Goal: Contribute content: Add original content to the website for others to see

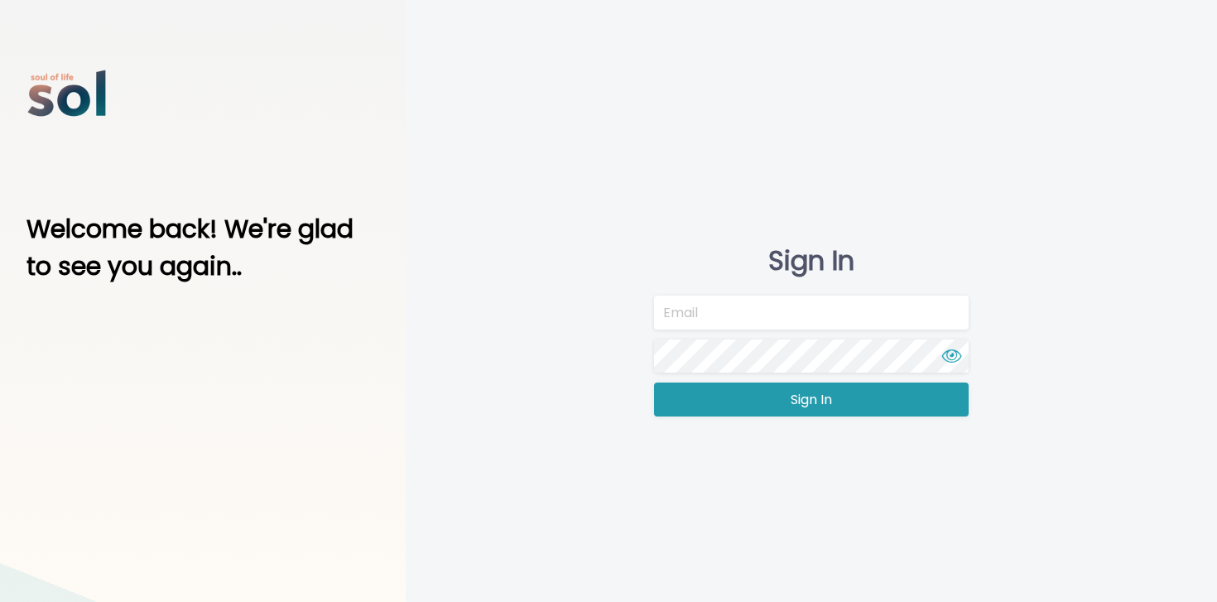
type input "[EMAIL_ADDRESS][DOMAIN_NAME]"
click at [694, 409] on button "Sign In" at bounding box center [811, 399] width 315 height 34
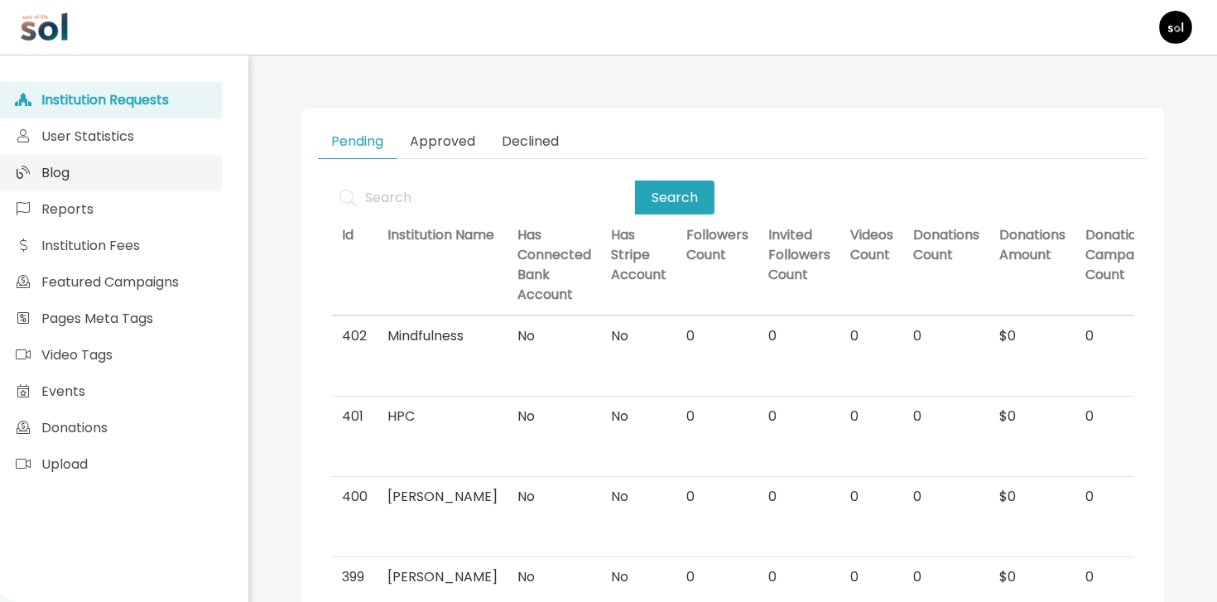
click at [66, 180] on span "Blog" at bounding box center [55, 172] width 28 height 19
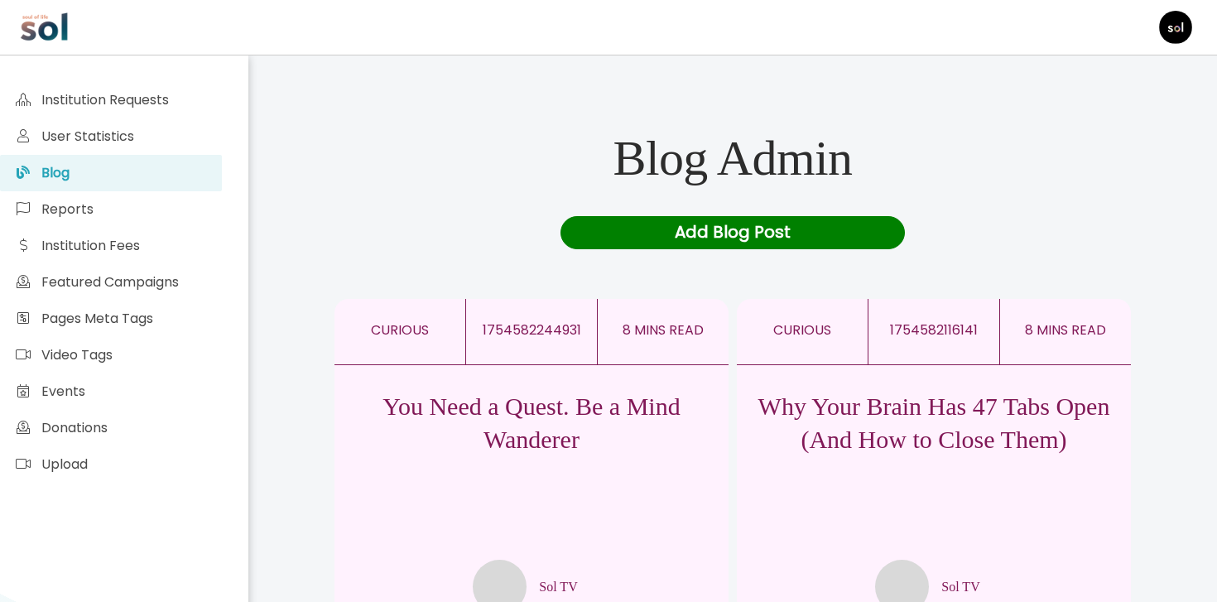
click at [702, 233] on div "Add Blog Post" at bounding box center [732, 232] width 345 height 33
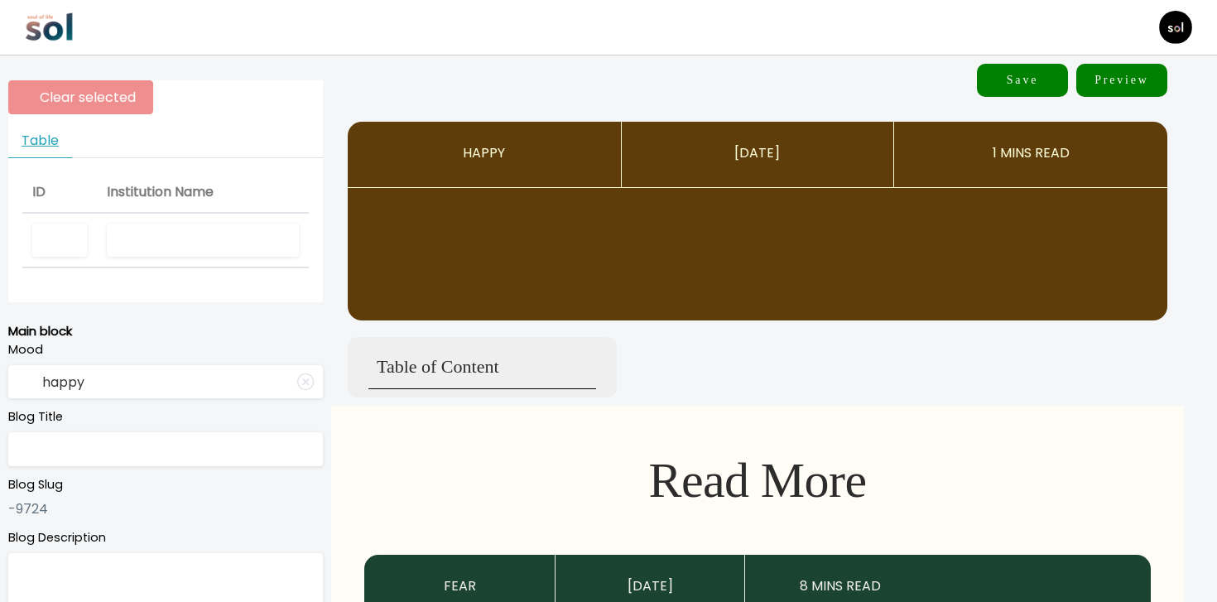
click at [127, 247] on input "text" at bounding box center [203, 240] width 192 height 34
type input "Sol TV"
click at [68, 464] on input "text" at bounding box center [165, 449] width 315 height 34
paste input "Why We're All Exhausted From Chasing Good Feelings"
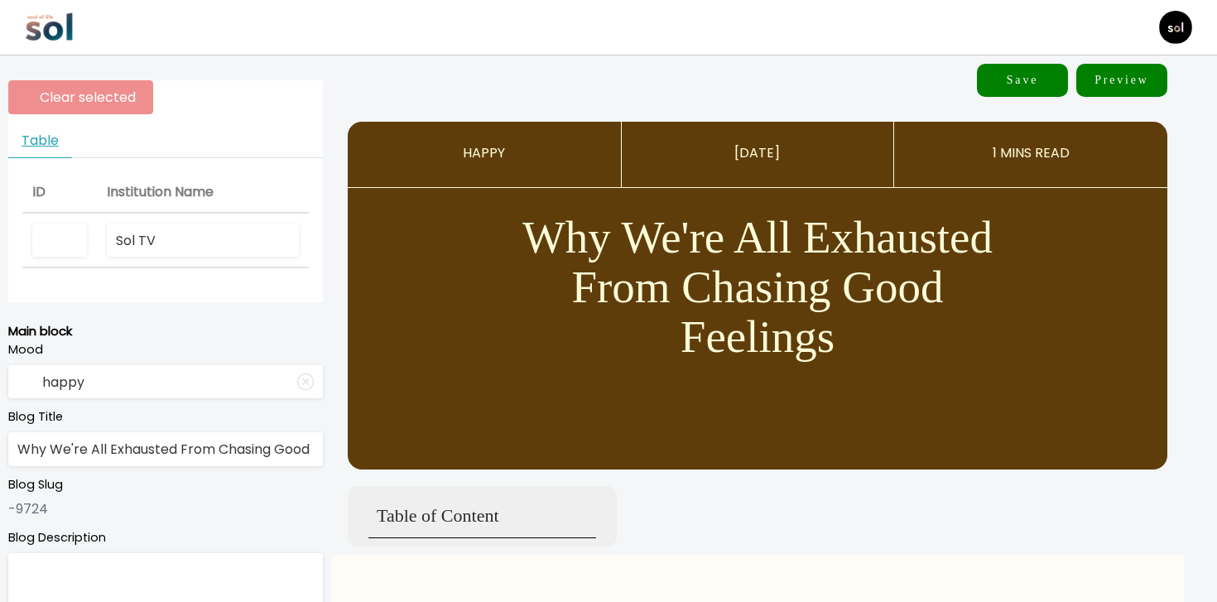
scroll to position [0, 55]
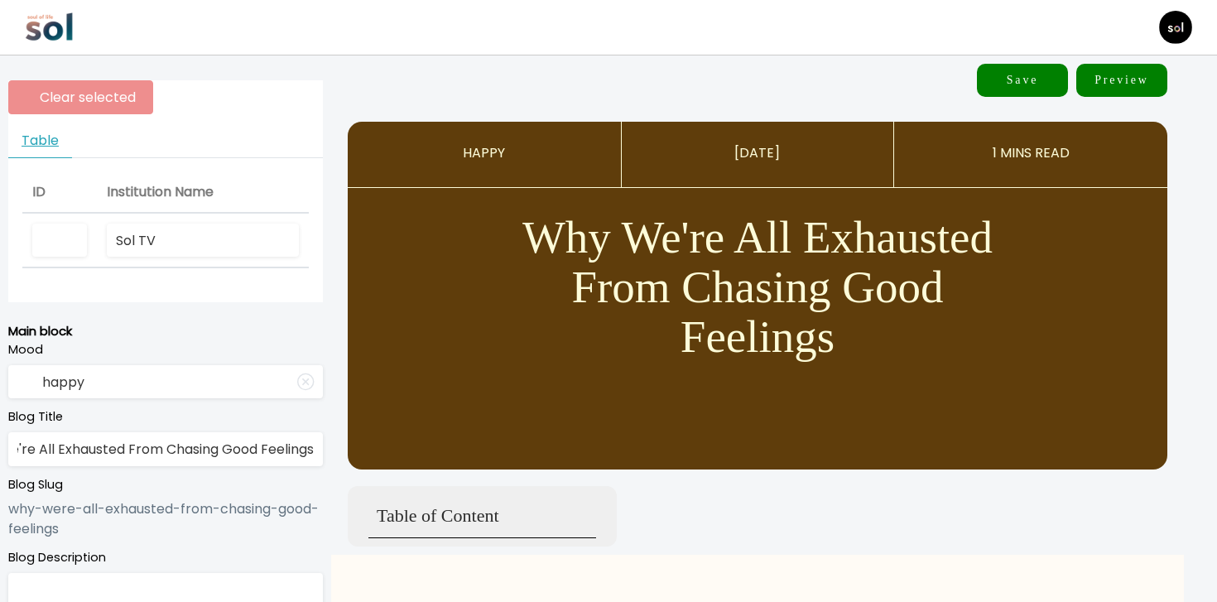
type input "Why We're All Exhausted From Chasing Good Feelings"
click at [137, 371] on input "happy" at bounding box center [165, 382] width 315 height 34
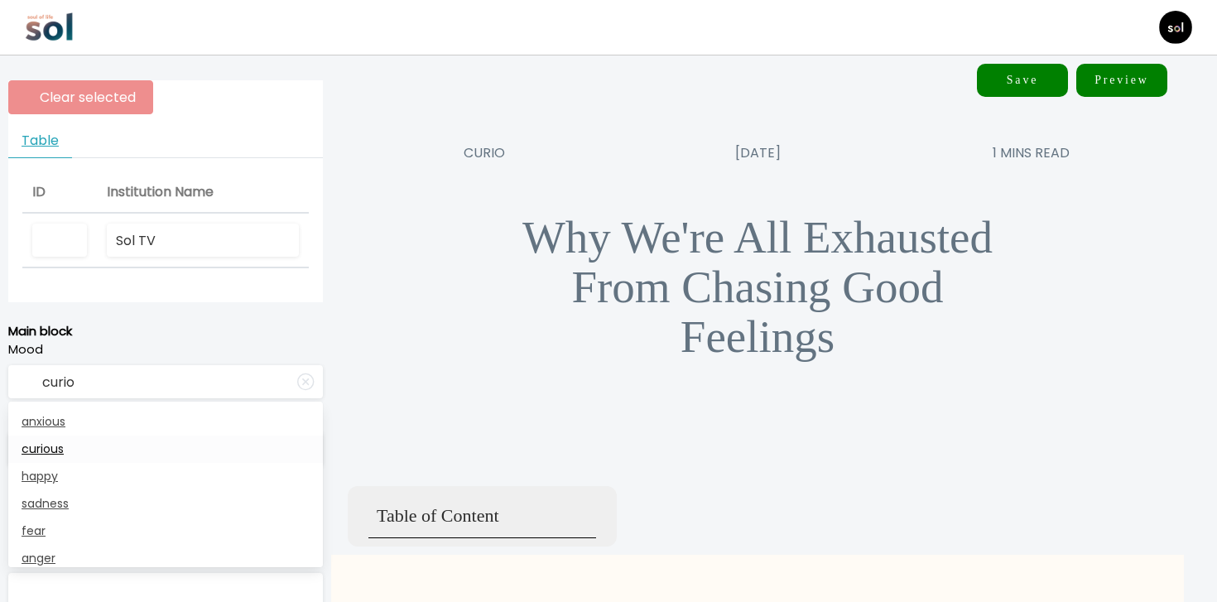
click at [104, 444] on link "curious" at bounding box center [165, 448] width 315 height 27
type input "curious"
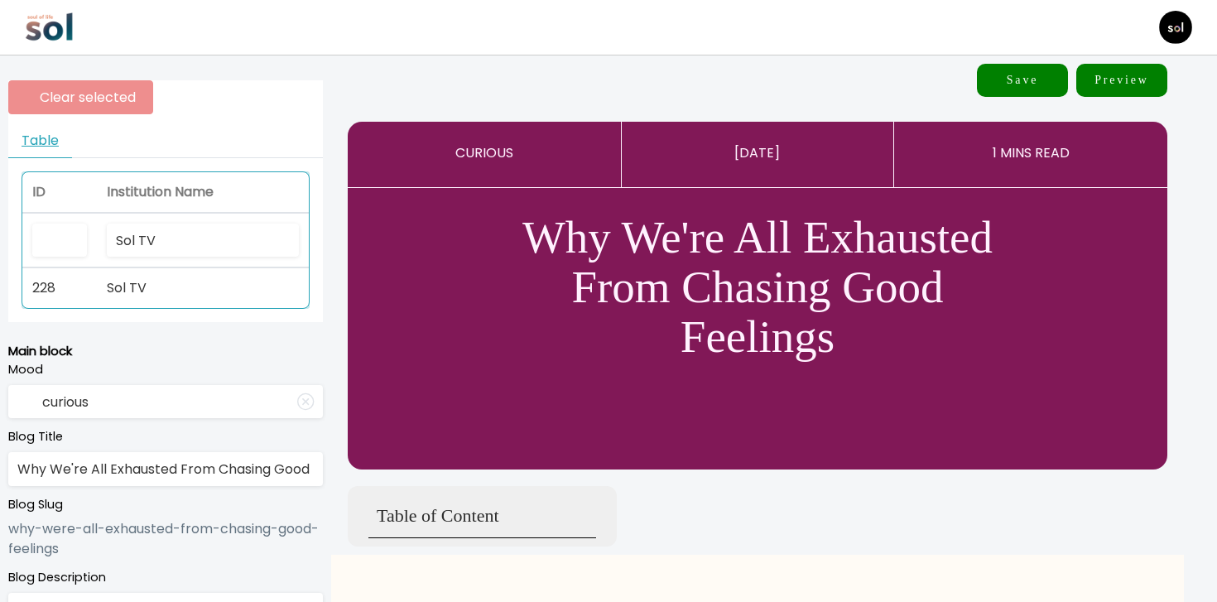
click at [175, 257] on th "Sol TV" at bounding box center [203, 241] width 212 height 55
click at [154, 294] on td "Sol TV" at bounding box center [203, 288] width 212 height 40
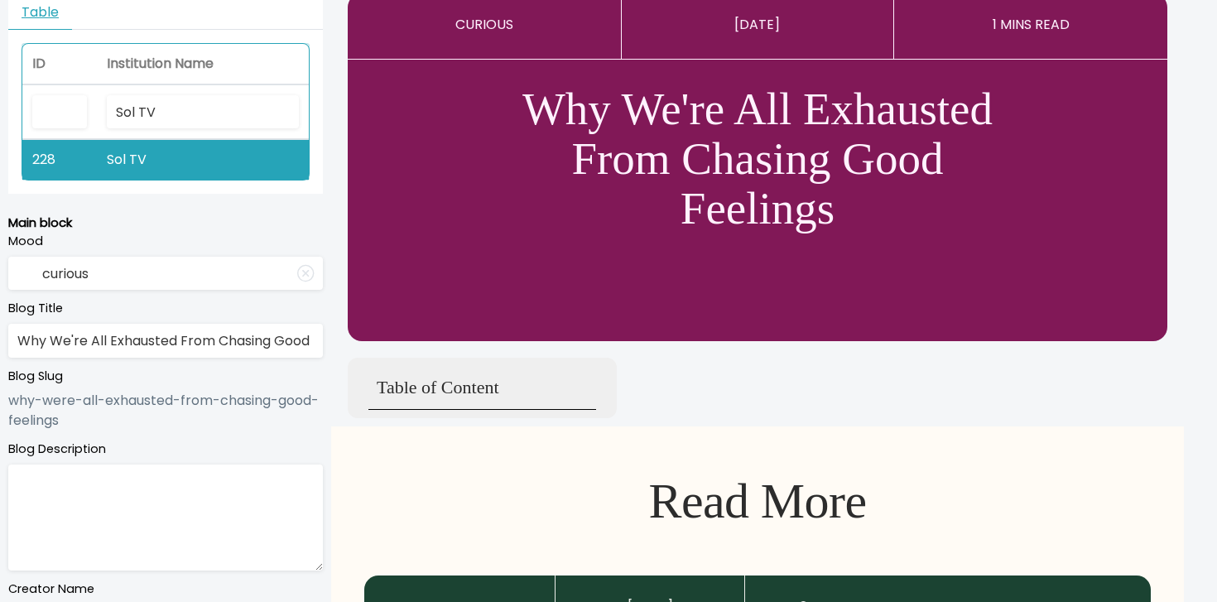
scroll to position [324, 0]
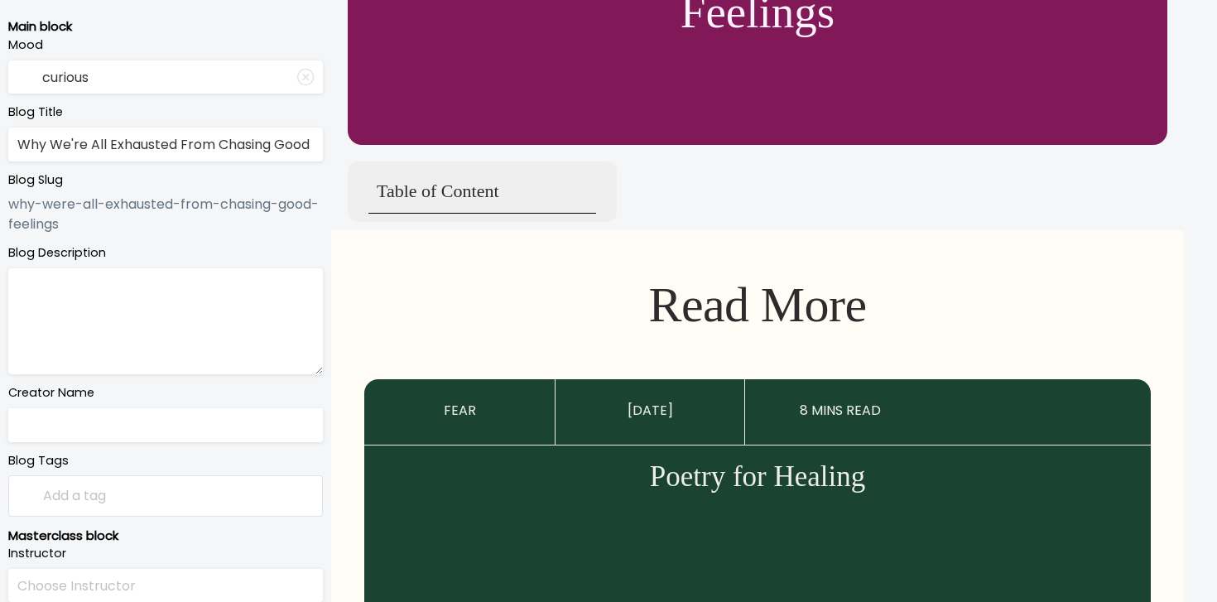
click at [232, 321] on textarea at bounding box center [165, 321] width 315 height 106
paste textarea "Why good feelings never seem to stick"
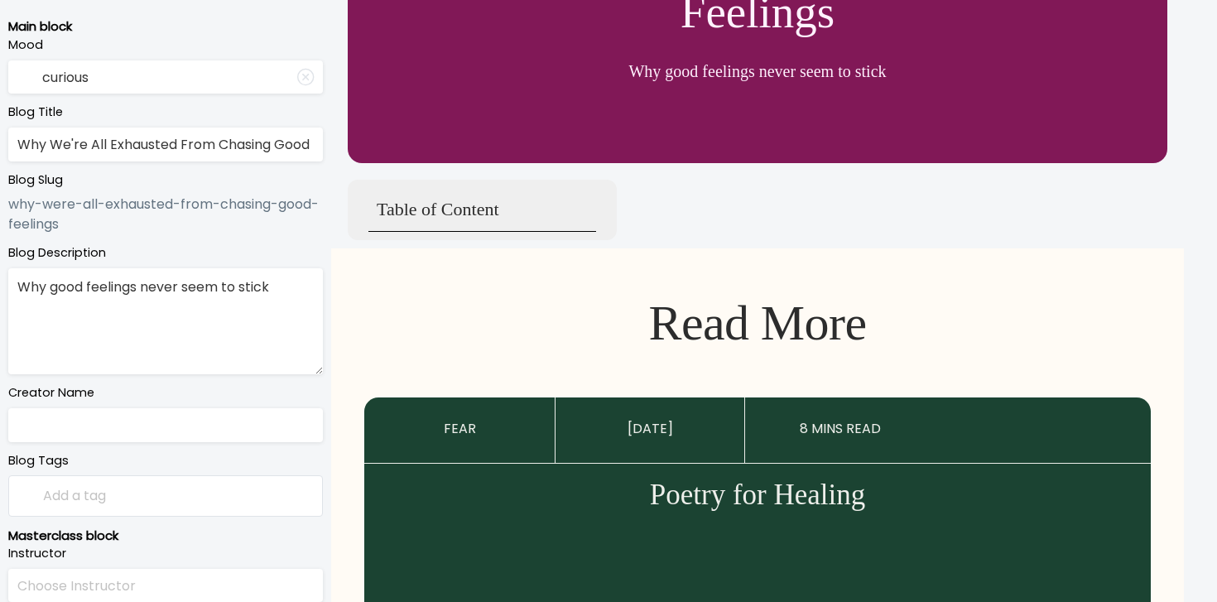
type textarea "Why good feelings never seem to stick"
click at [168, 427] on input "text" at bounding box center [165, 425] width 315 height 34
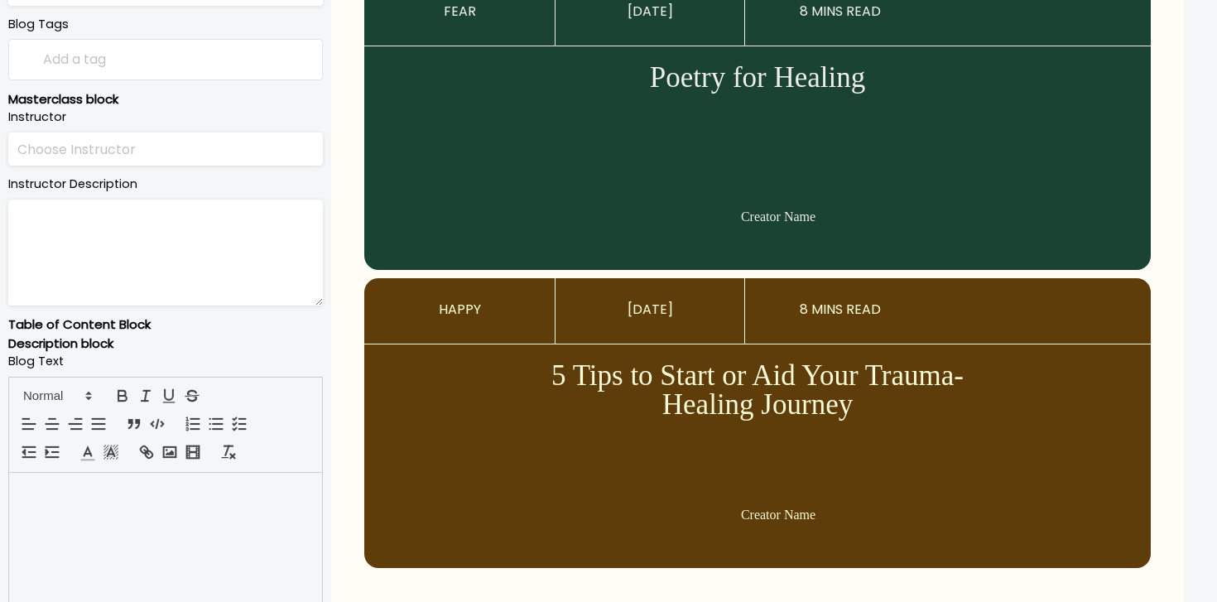
scroll to position [785, 0]
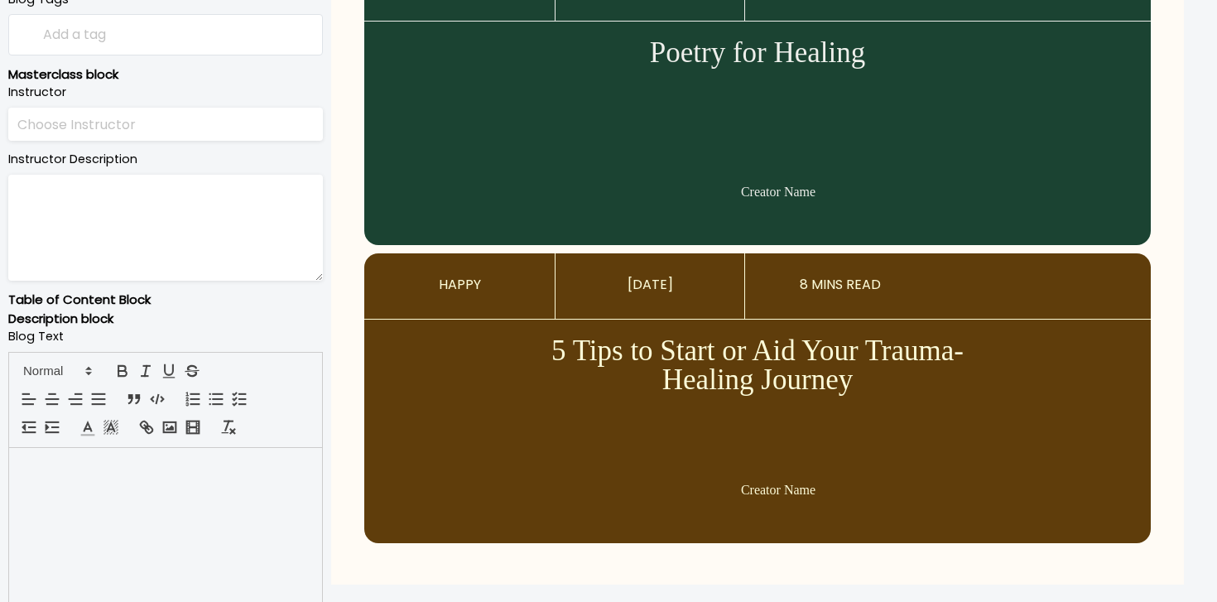
type input "Sol TV"
click at [295, 526] on div at bounding box center [165, 531] width 313 height 166
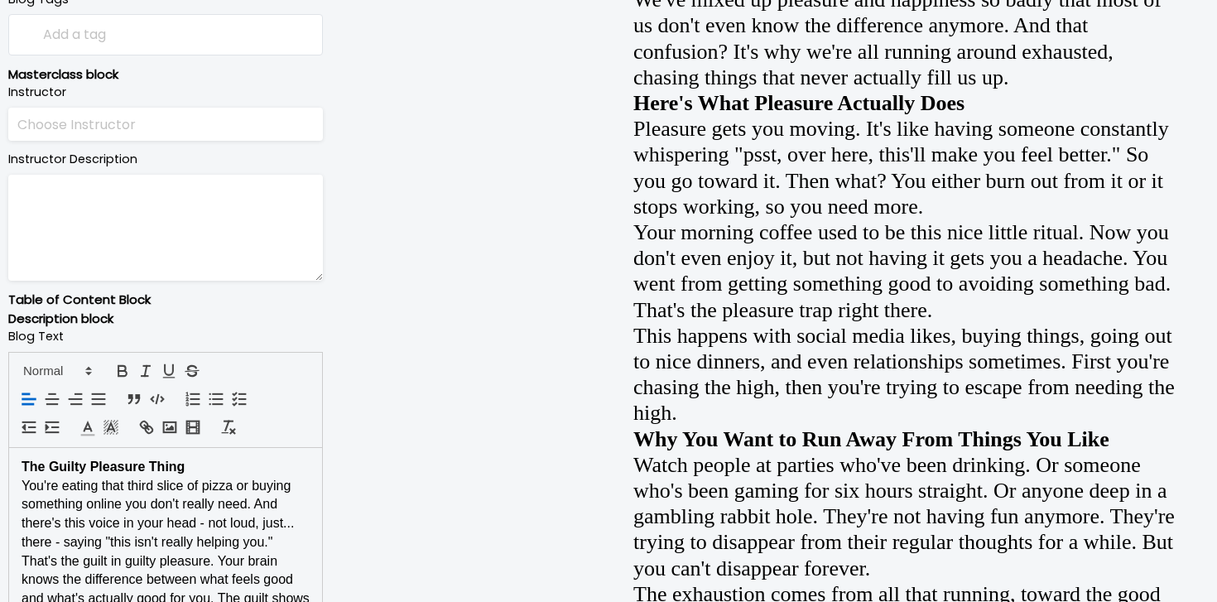
scroll to position [1021, 0]
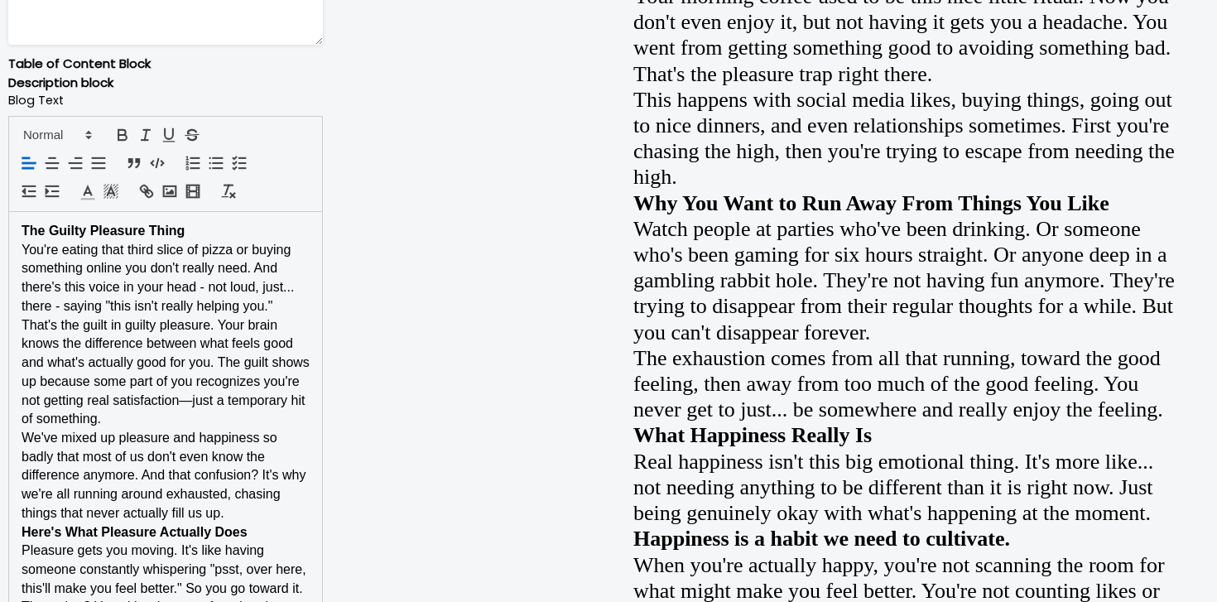
click at [248, 230] on p "The Guilty Pleasure Thing" at bounding box center [166, 231] width 288 height 19
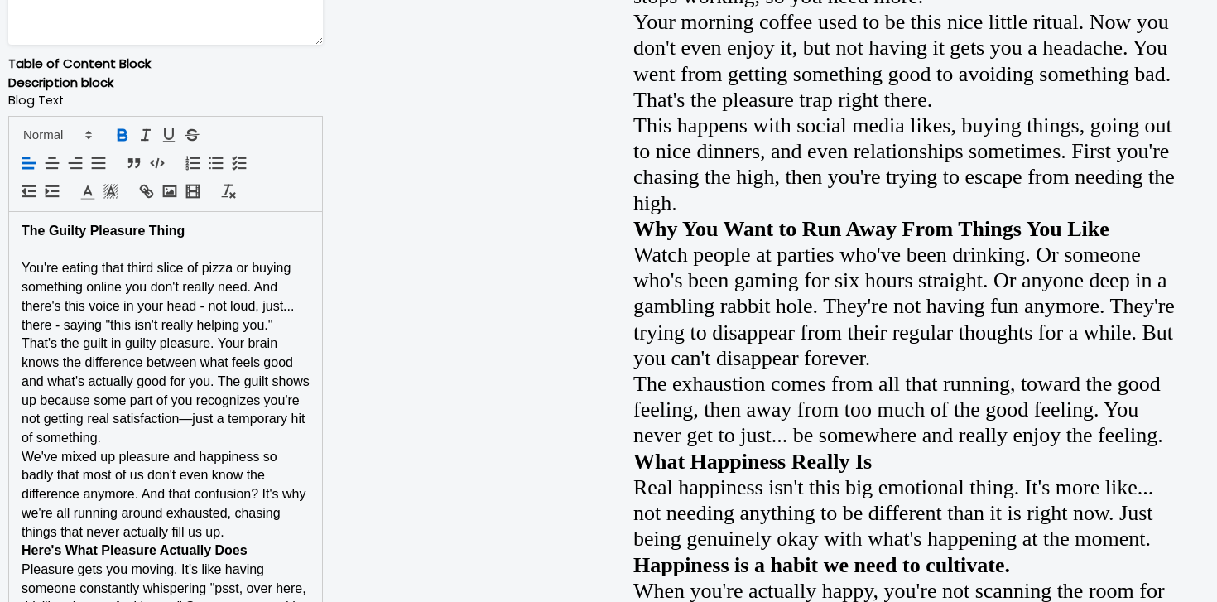
click at [182, 448] on p "We've mixed up pleasure and happiness so badly that most of us don't even know …" at bounding box center [166, 495] width 288 height 94
click at [193, 434] on p "That's the guilt in guilty pleasure. Your brain knows the difference between wh…" at bounding box center [166, 390] width 288 height 113
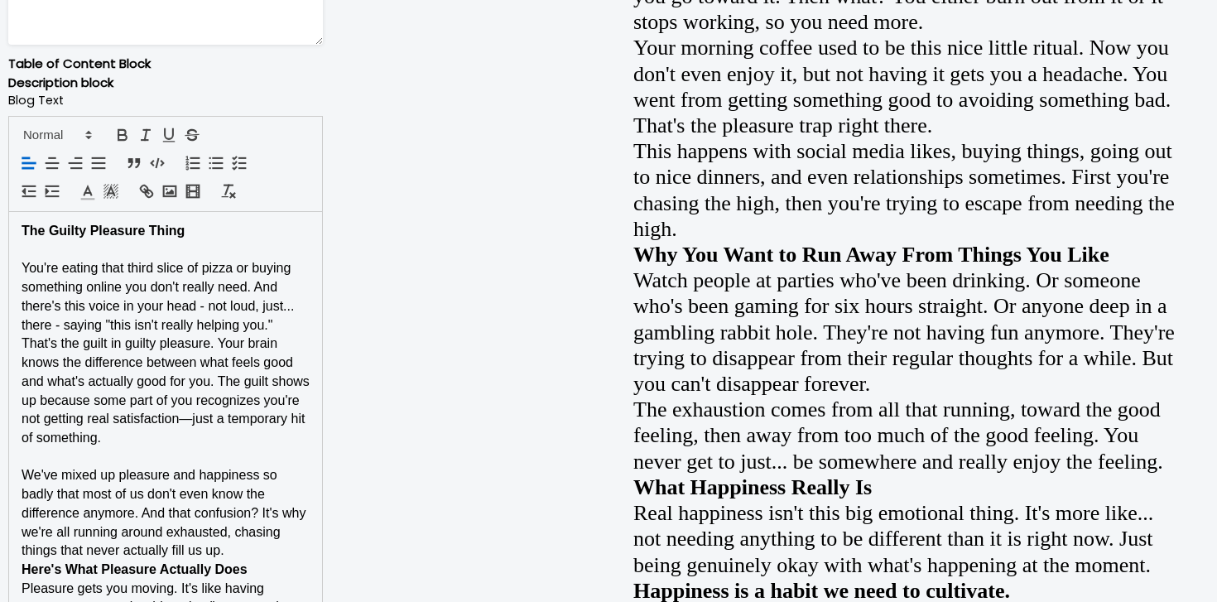
click at [271, 549] on p "We've mixed up pleasure and happiness so badly that most of us don't even know …" at bounding box center [166, 513] width 288 height 94
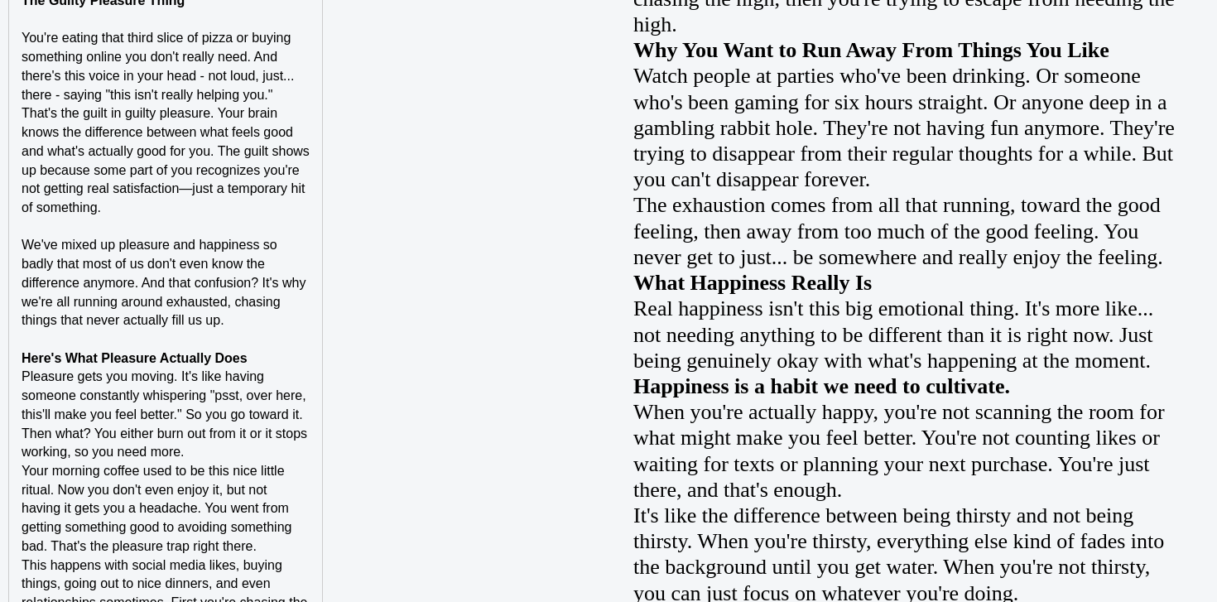
scroll to position [1278, 0]
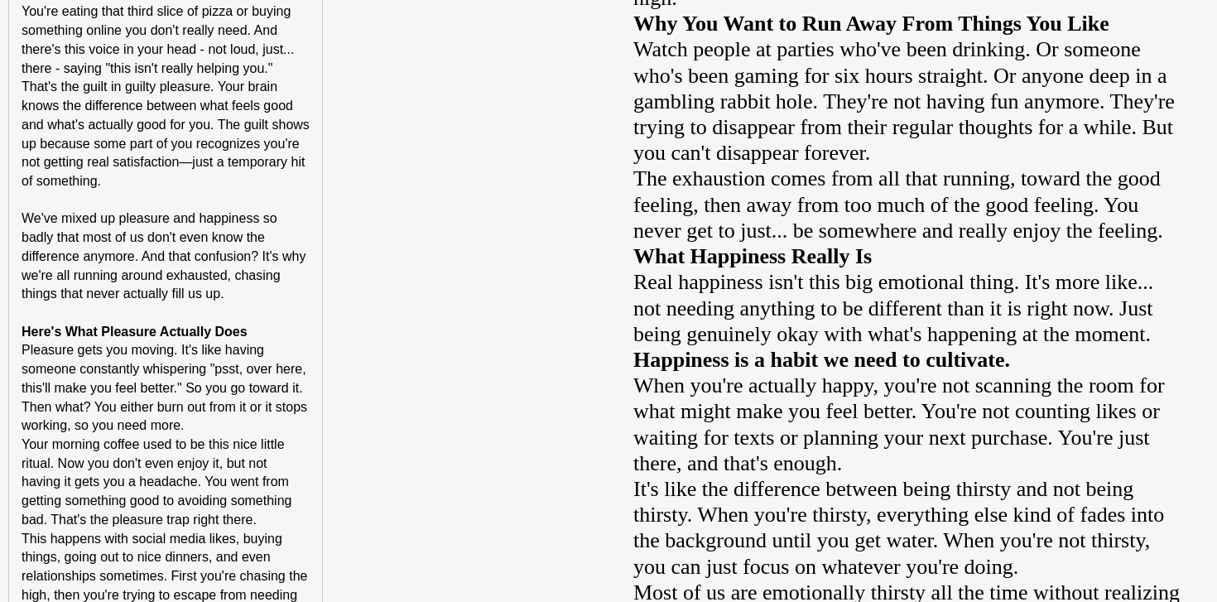
click at [257, 334] on p "Here's What Pleasure Actually Does" at bounding box center [166, 332] width 288 height 19
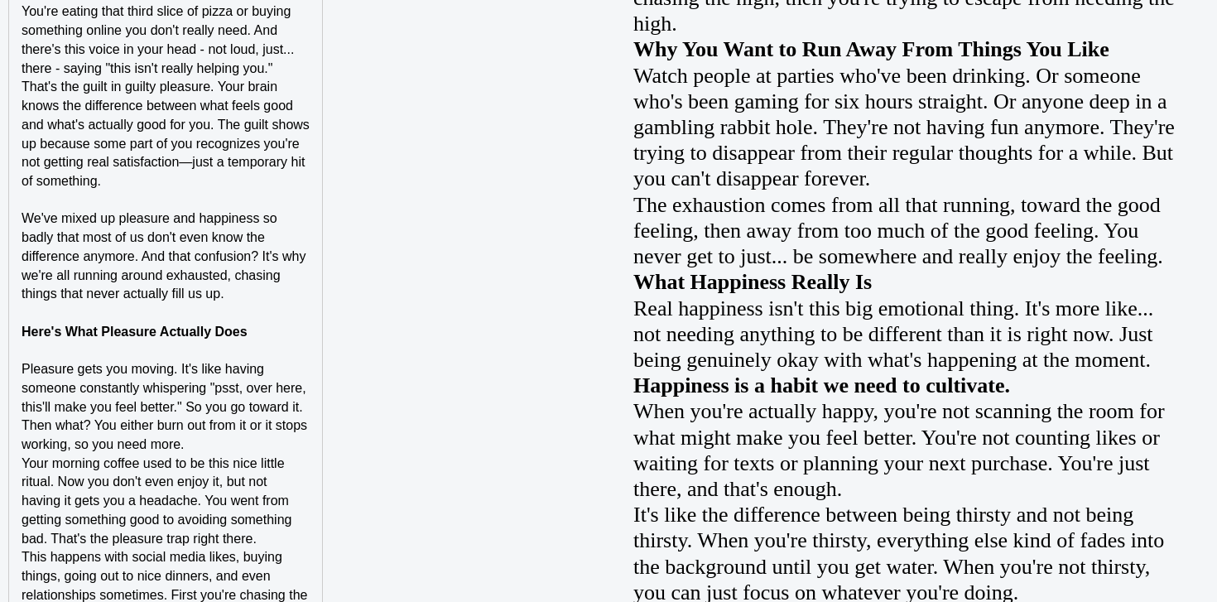
click at [229, 443] on p "Pleasure gets you moving. It's like having someone constantly whispering "psst,…" at bounding box center [166, 407] width 288 height 94
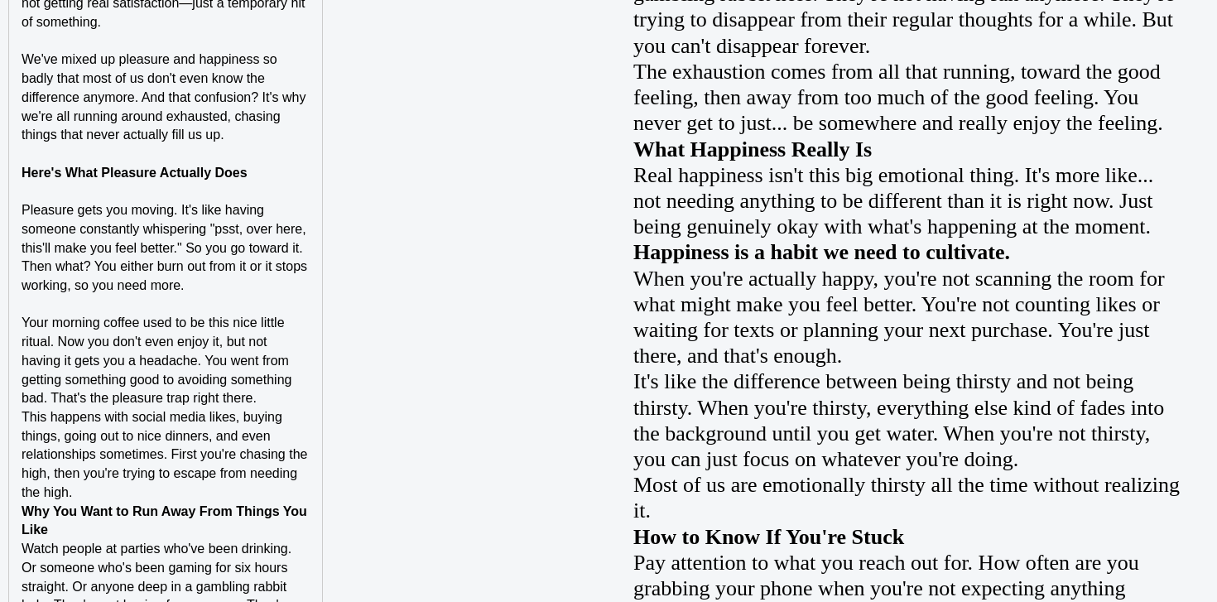
scroll to position [1438, 0]
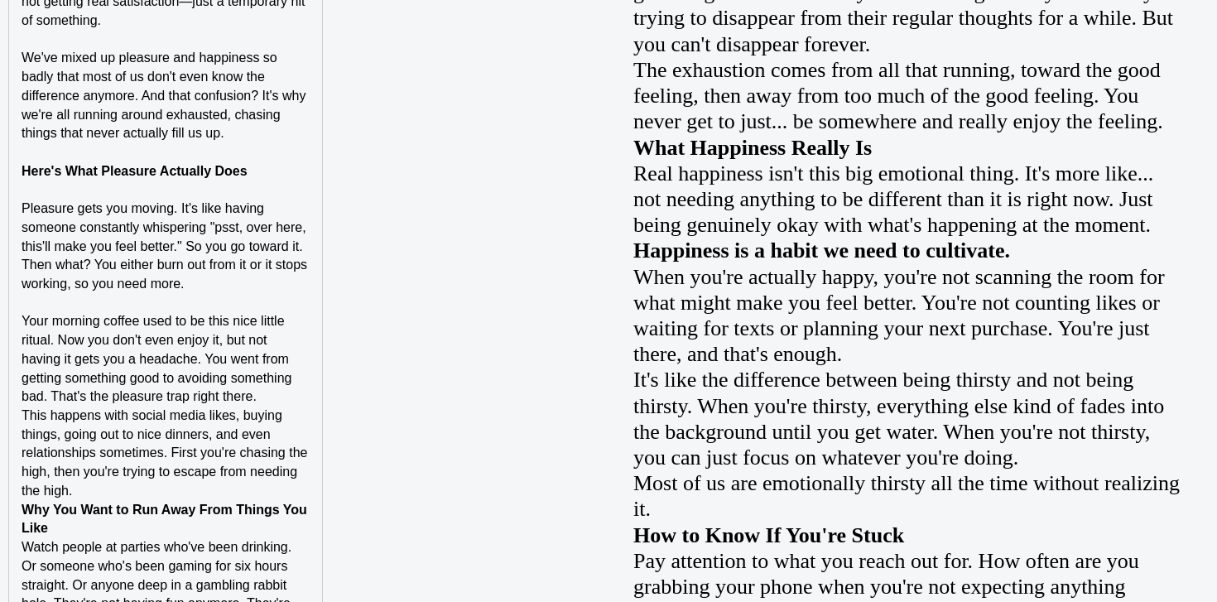
click at [216, 492] on p "This happens with social media likes, buying things, going out to nice dinners,…" at bounding box center [166, 453] width 288 height 94
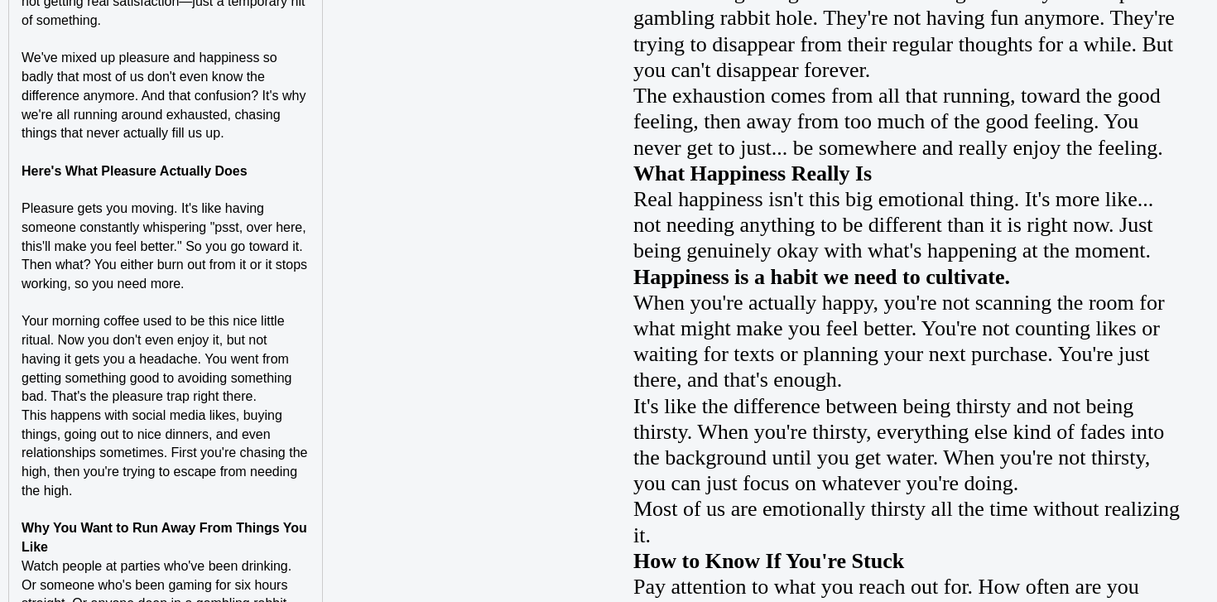
click at [289, 396] on p "Your morning coffee used to be this nice little ritual. Now you don't even enjo…" at bounding box center [166, 359] width 288 height 94
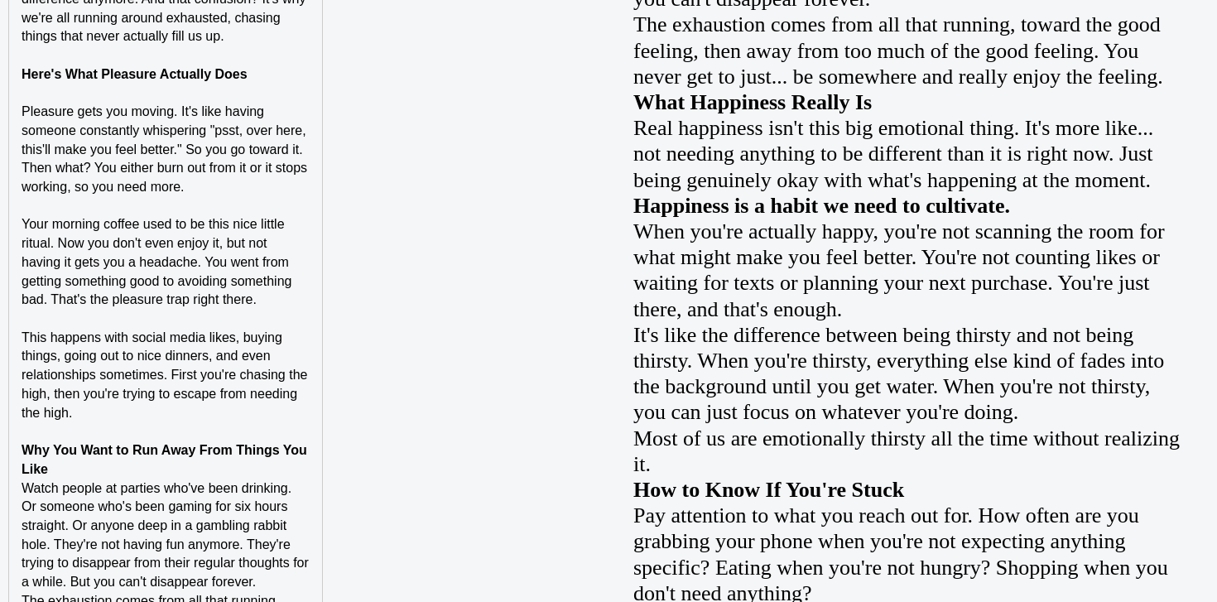
scroll to position [1669, 0]
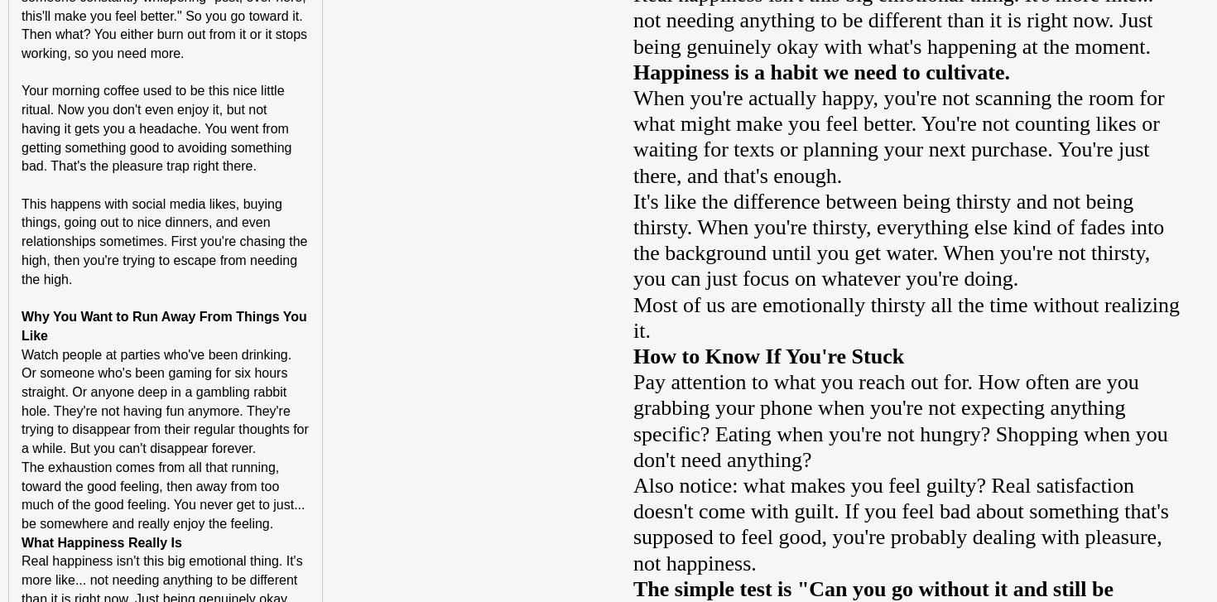
click at [228, 343] on p "Why You Want to Run Away From Things You Like" at bounding box center [166, 326] width 288 height 37
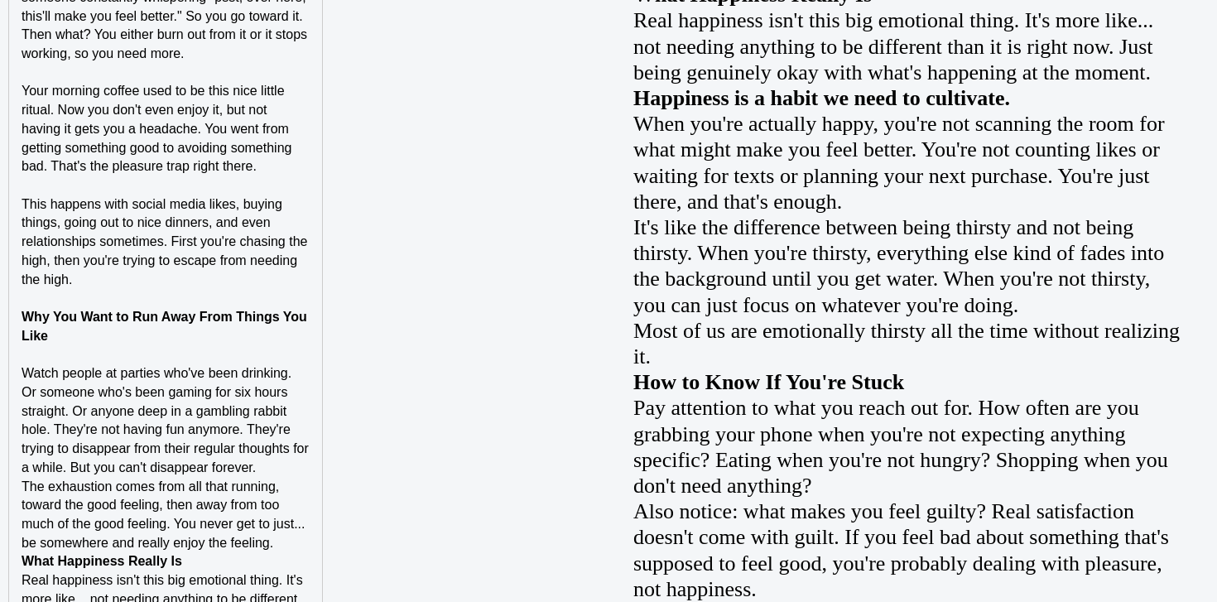
click at [271, 479] on span "The exhaustion comes from all that running, toward the good feeling, then away …" at bounding box center [165, 514] width 287 height 70
click at [271, 473] on p "Watch people at parties who've been drinking. Or someone who's been gaming for …" at bounding box center [166, 420] width 288 height 113
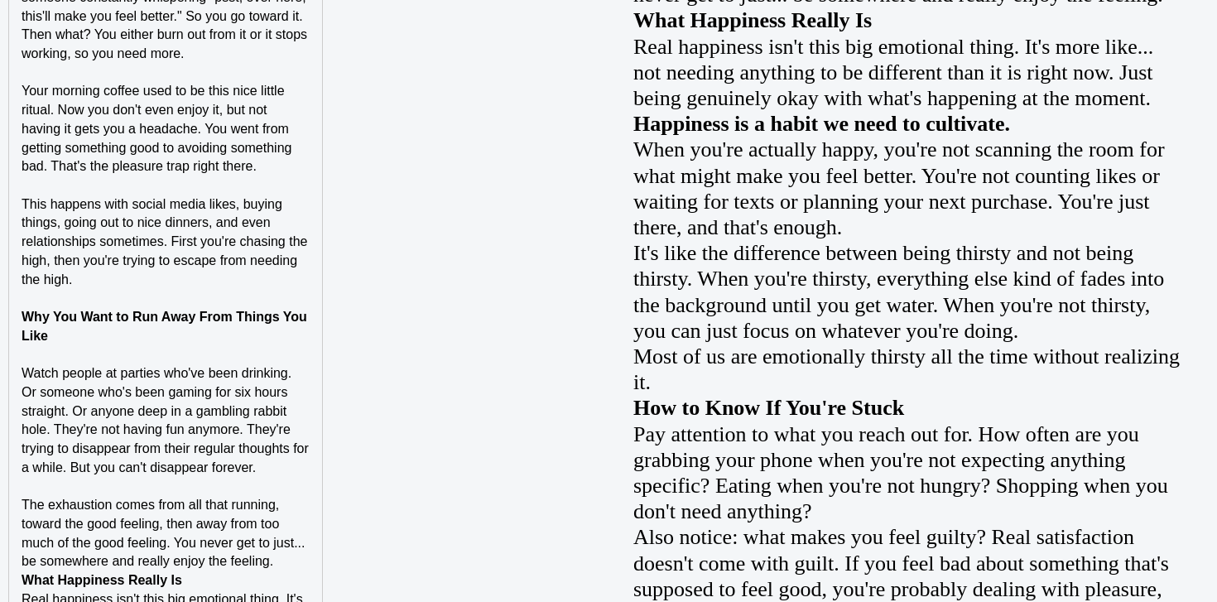
click at [277, 559] on p "The exhaustion comes from all that running, toward the good feeling, then away …" at bounding box center [166, 533] width 288 height 75
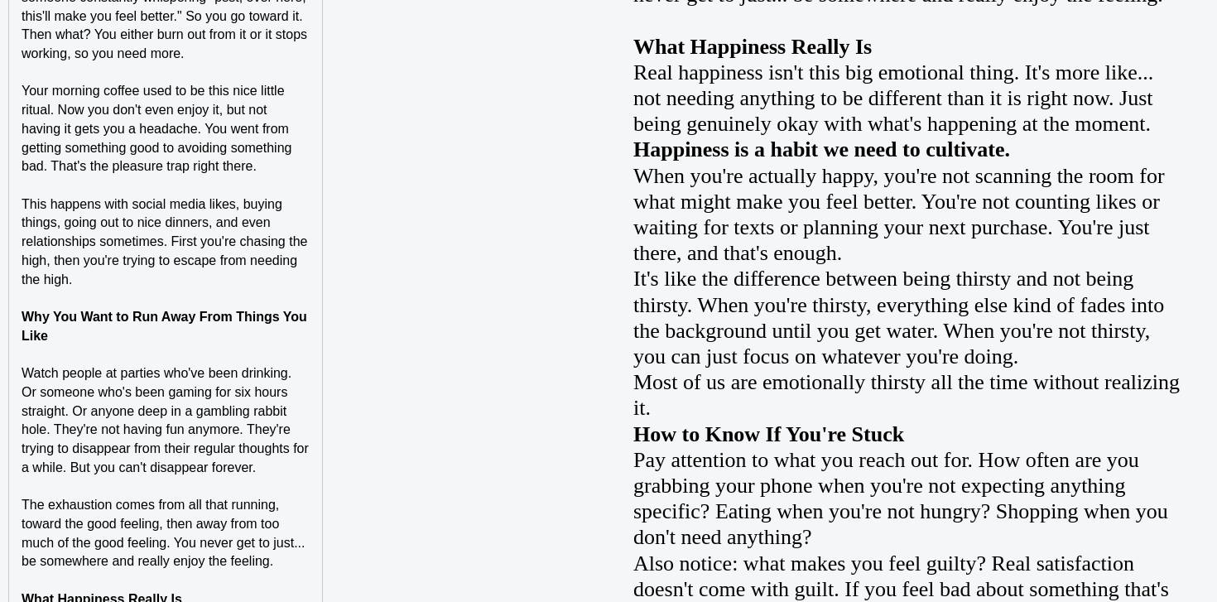
scroll to position [1922, 0]
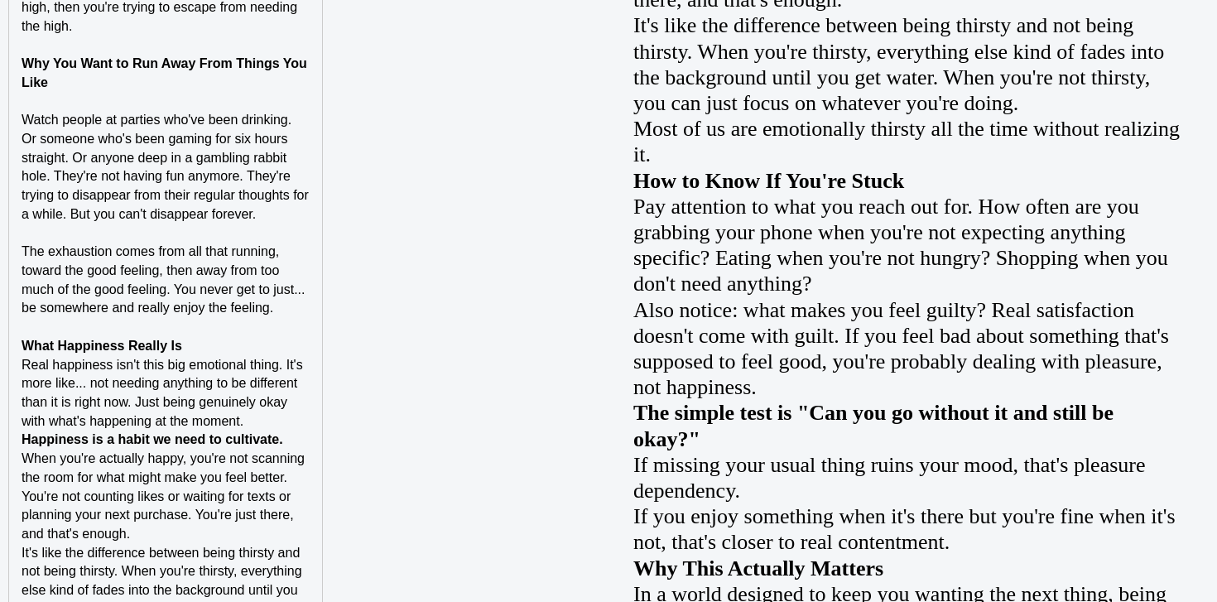
click at [223, 344] on p "What Happiness Really Is" at bounding box center [166, 346] width 288 height 19
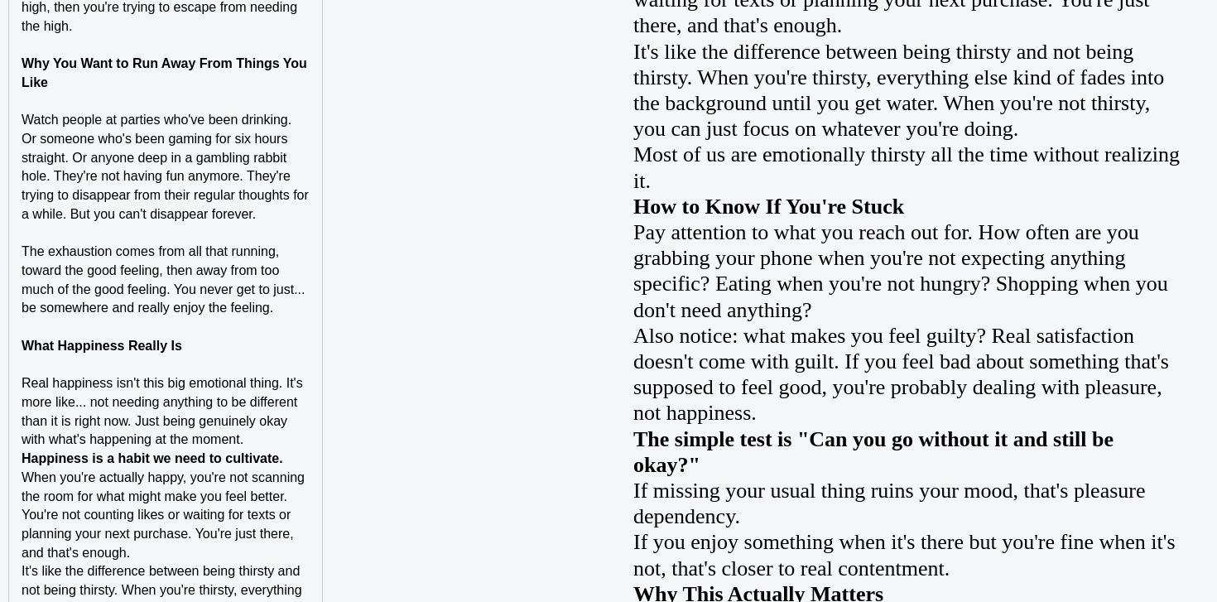
click at [267, 433] on p "Real happiness isn't this big emotional thing. It's more like... not needing an…" at bounding box center [166, 411] width 288 height 75
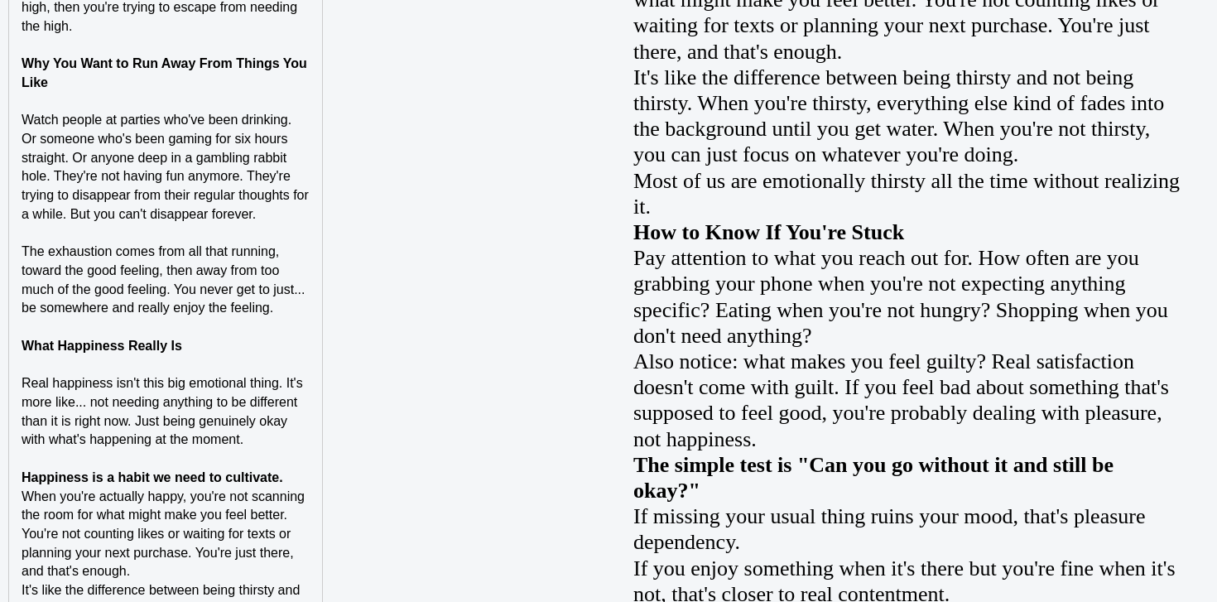
scroll to position [2076, 0]
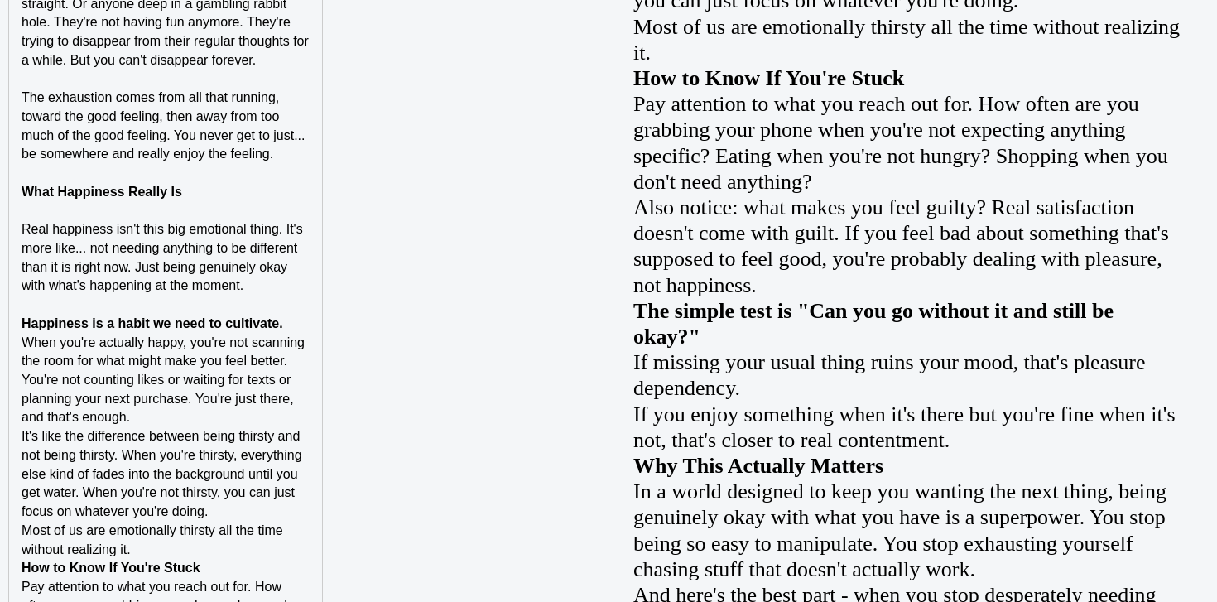
click at [303, 322] on p "Happiness is a habit we need to cultivate." at bounding box center [166, 324] width 288 height 19
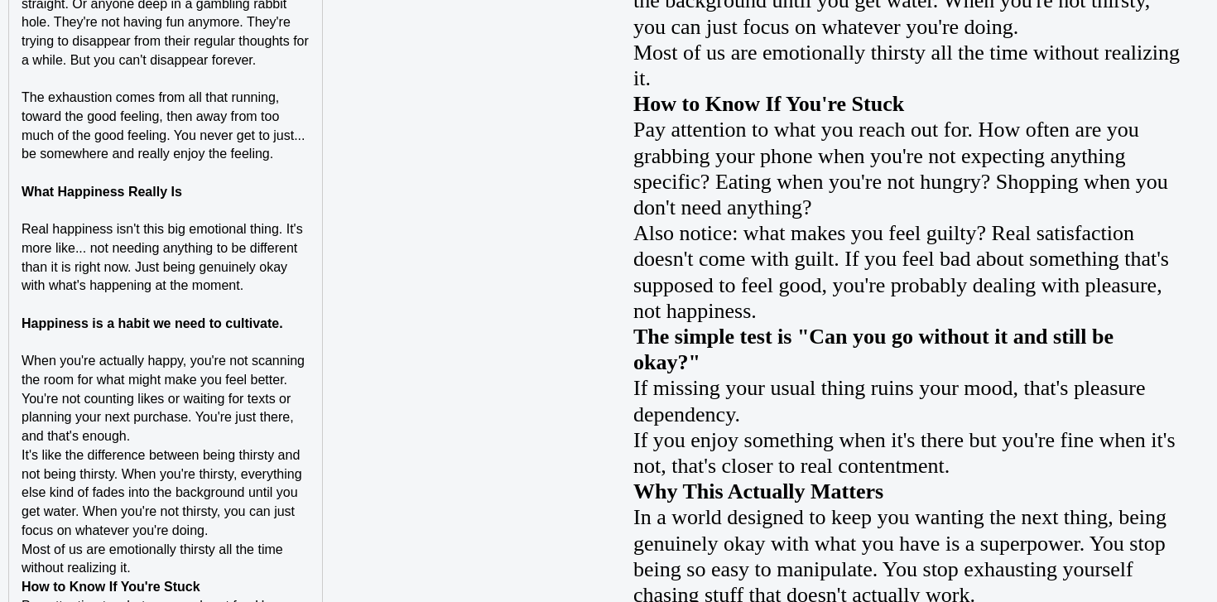
click at [122, 319] on strong "Happiness is a habit we need to cultivate." at bounding box center [153, 323] width 262 height 14
click at [126, 319] on strong "Happiness is a habit we need to cultivate." at bounding box center [153, 323] width 262 height 14
click at [139, 351] on p at bounding box center [166, 343] width 288 height 19
click at [143, 439] on p "When you're actually happy, you're not scanning the room for what might make yo…" at bounding box center [166, 399] width 288 height 94
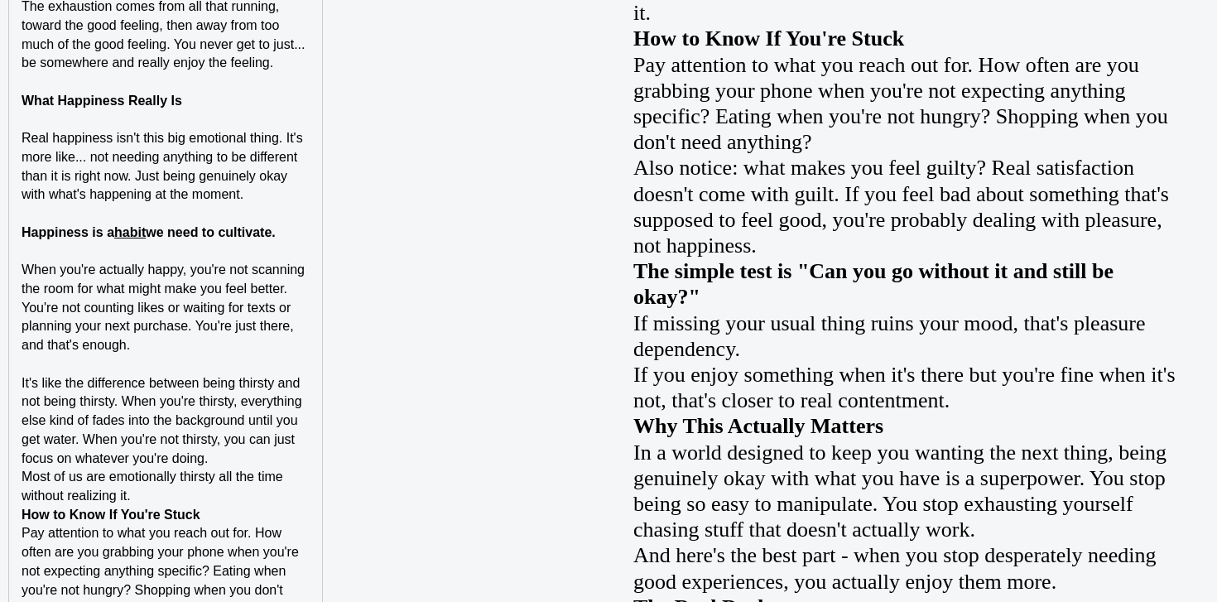
scroll to position [2216, 0]
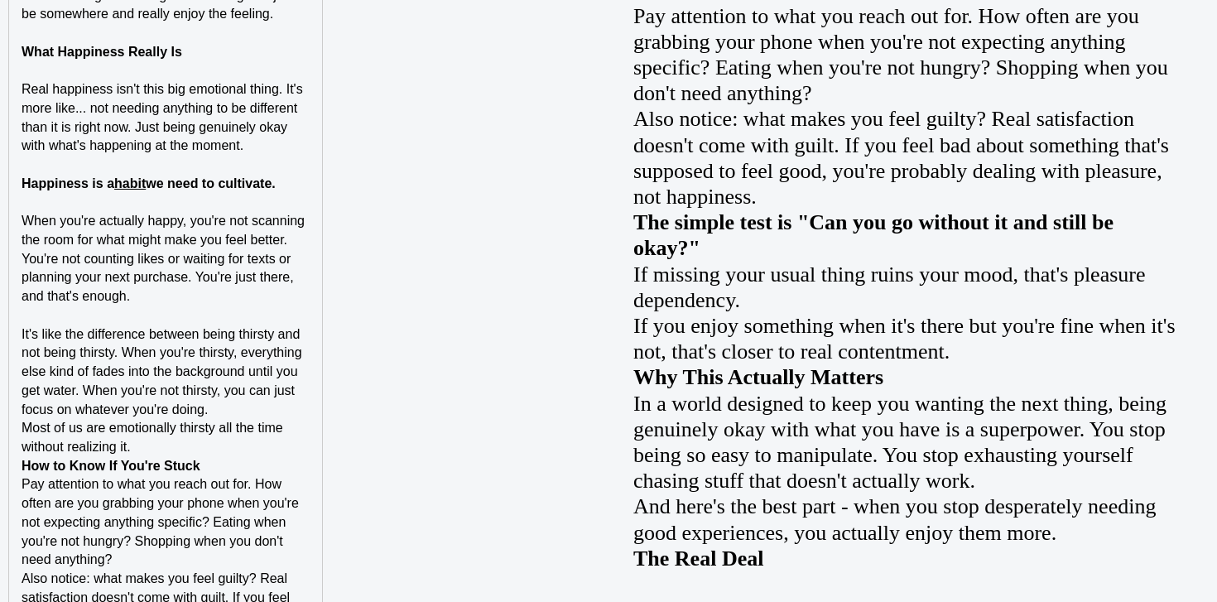
click at [183, 439] on p "Most of us are emotionally thirsty all the time without realizing it." at bounding box center [166, 437] width 288 height 37
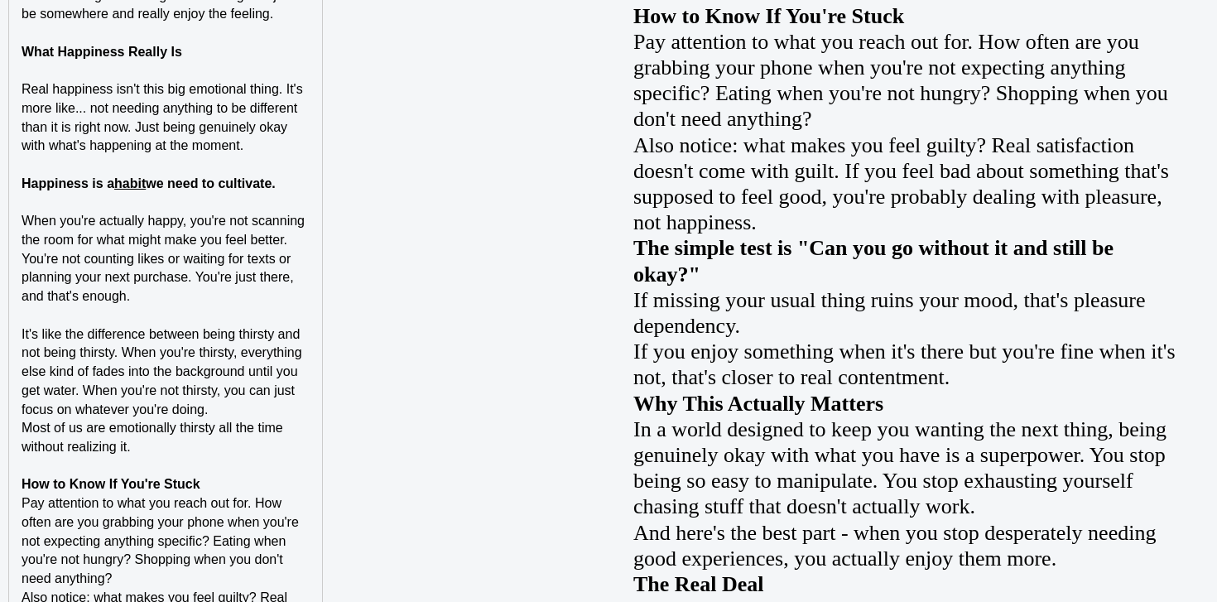
scroll to position [2448, 0]
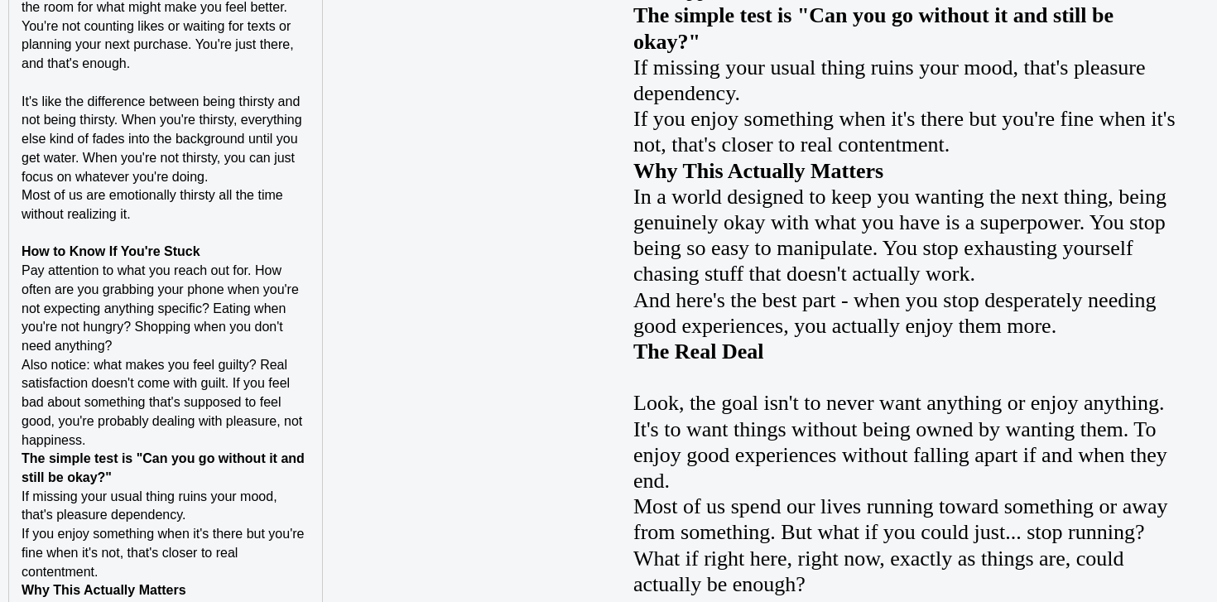
click at [252, 252] on p "How to Know If You're Stuck" at bounding box center [166, 251] width 288 height 19
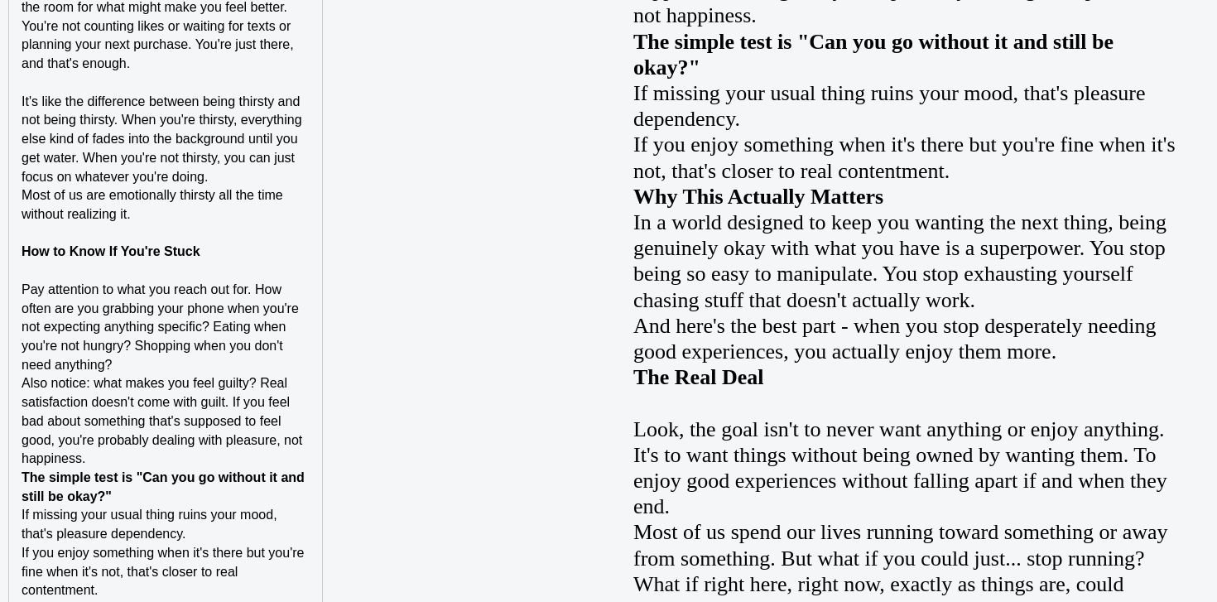
click at [196, 364] on p "Pay attention to what you reach out for. How often are you grabbing your phone …" at bounding box center [166, 328] width 288 height 94
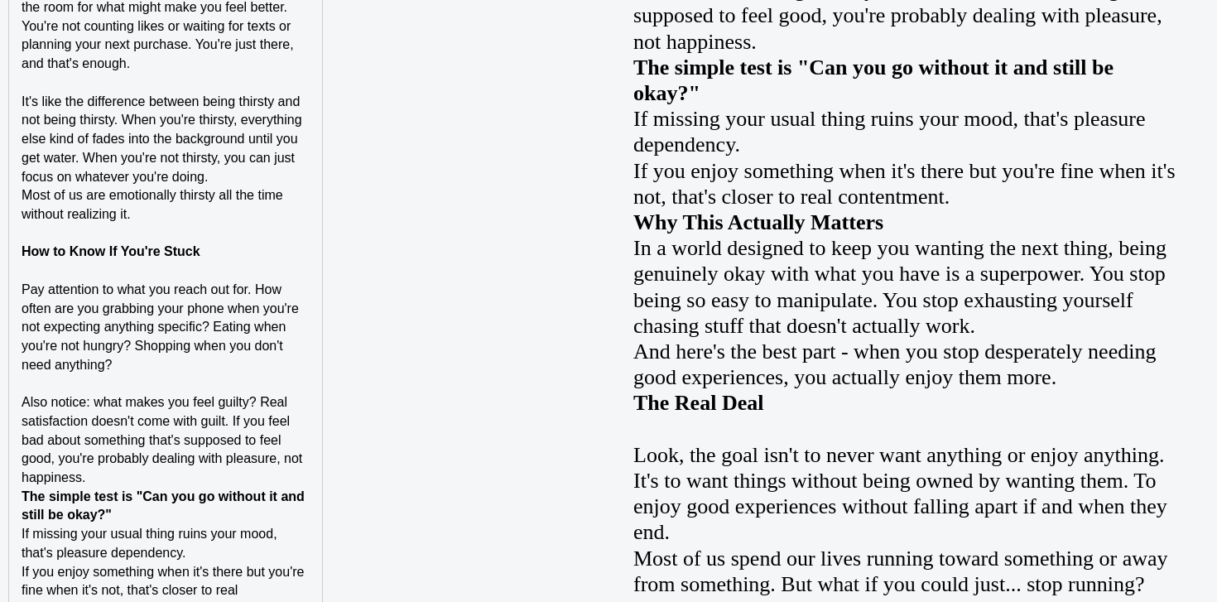
click at [159, 463] on span "Also notice: what makes you feel guilty? Real satisfaction doesn't come with gu…" at bounding box center [164, 439] width 285 height 89
click at [151, 481] on p "Also notice: what makes you feel guilty? Real satisfaction doesn't come with gu…" at bounding box center [166, 440] width 288 height 94
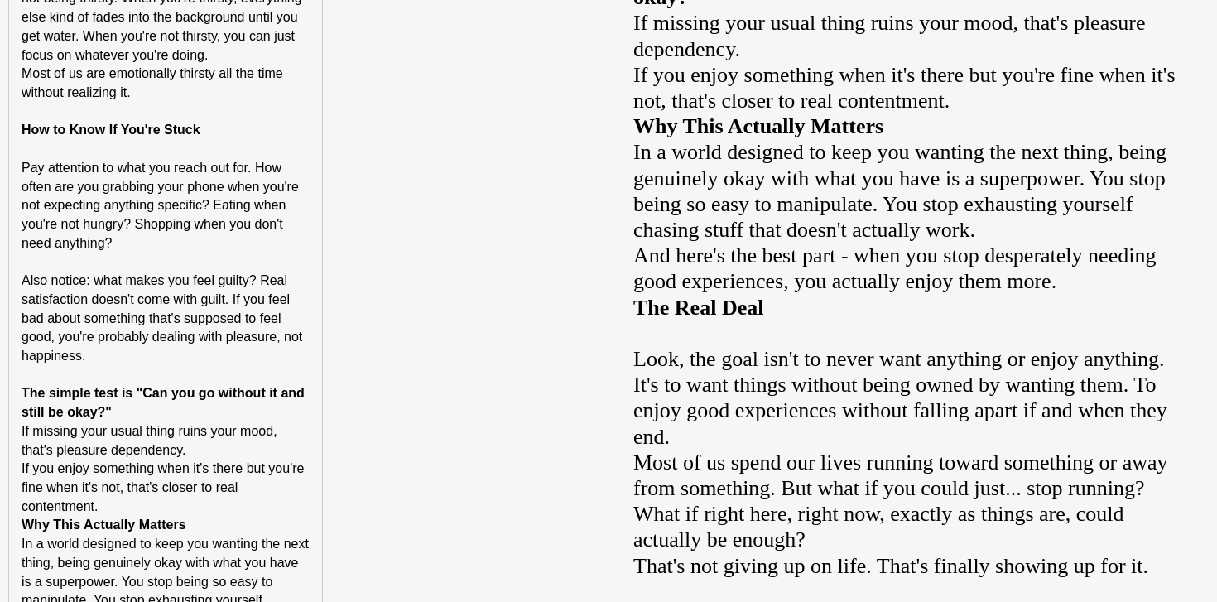
scroll to position [2648, 0]
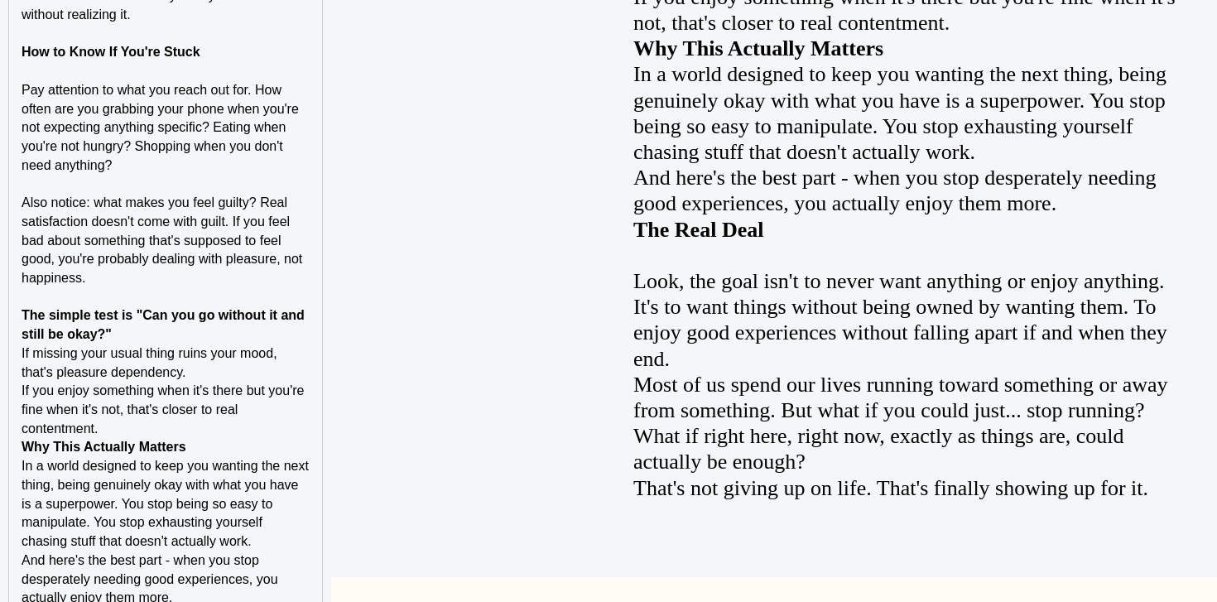
click at [170, 339] on p "The simple test is "Can you go without it and still be okay?"" at bounding box center [166, 324] width 288 height 37
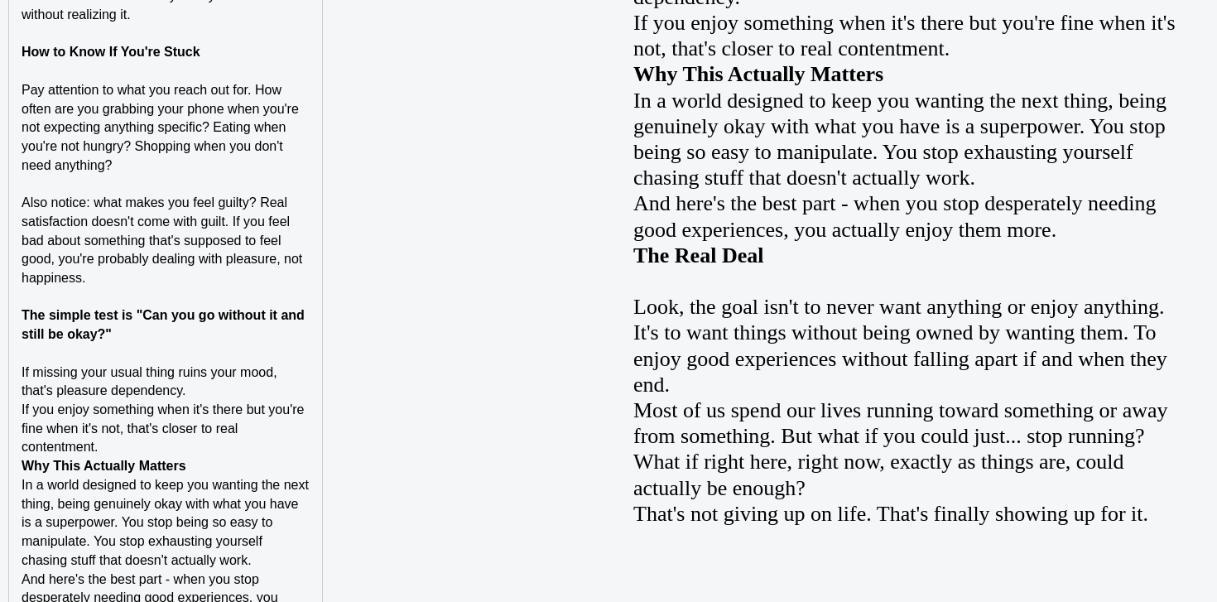
click at [153, 449] on p "If you enjoy something when it's there but you're fine when it's not, that's cl…" at bounding box center [166, 429] width 288 height 56
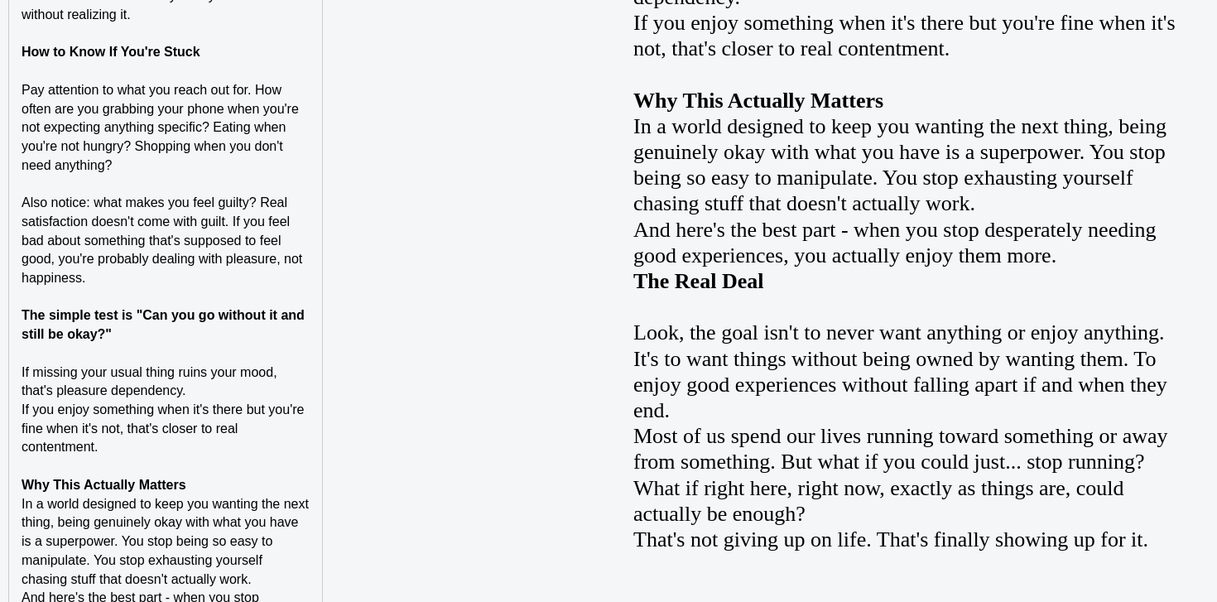
click at [215, 484] on p "Why This Actually Matters" at bounding box center [166, 485] width 288 height 19
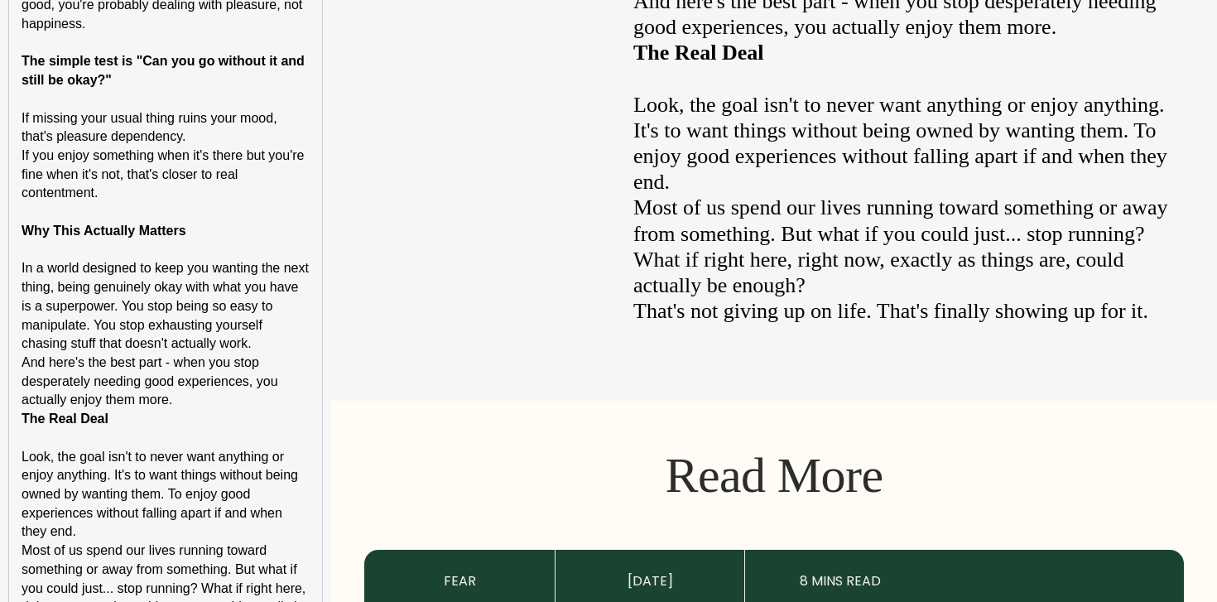
scroll to position [2949, 0]
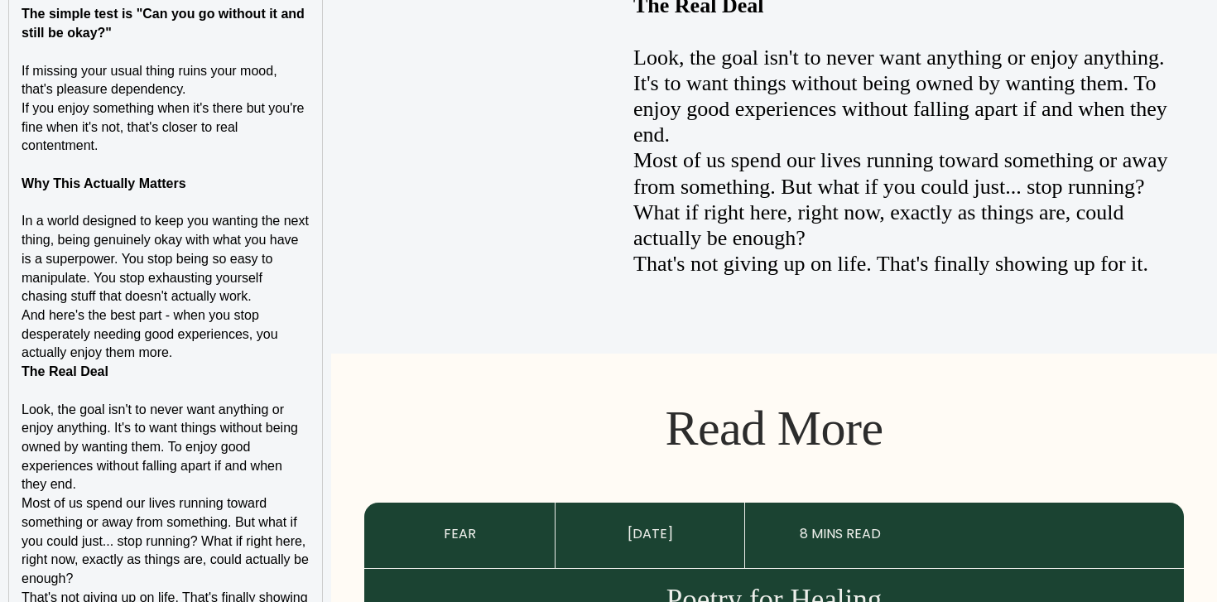
click at [228, 361] on p "And here's the best part - when you stop desperately needing good experiences, …" at bounding box center [166, 334] width 288 height 56
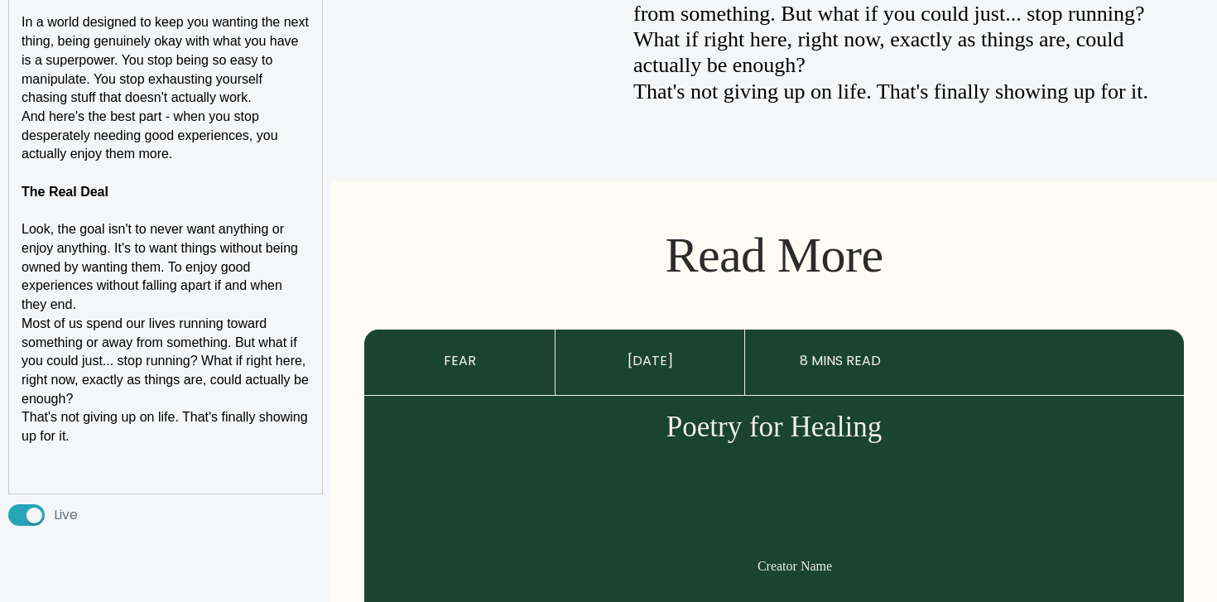
scroll to position [3182, 0]
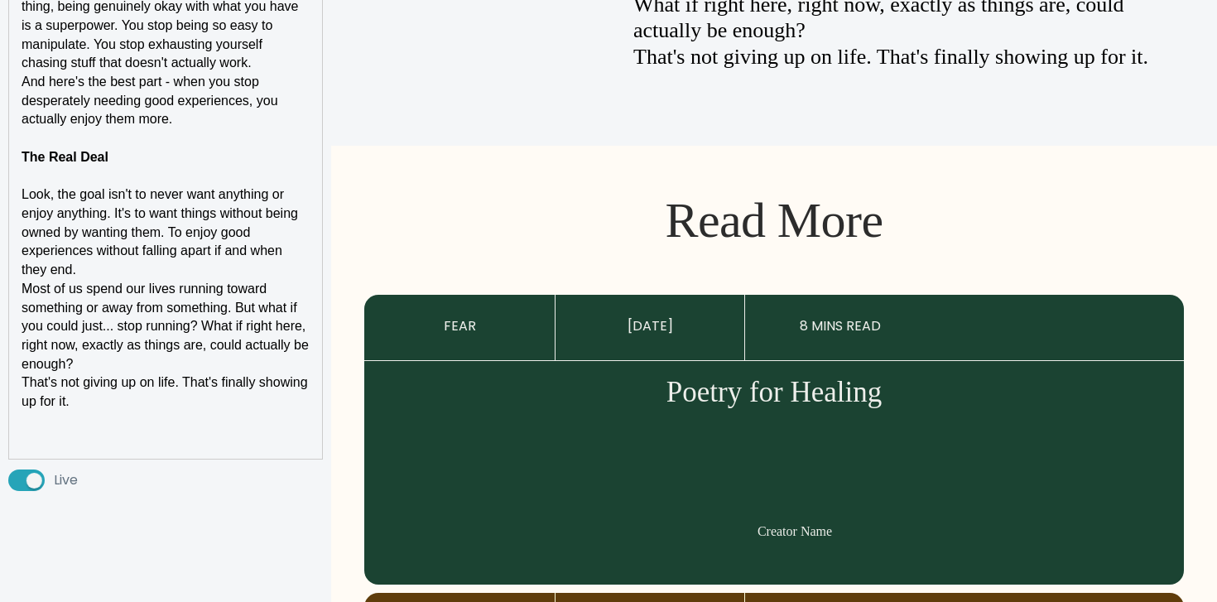
click at [164, 444] on p at bounding box center [166, 439] width 288 height 19
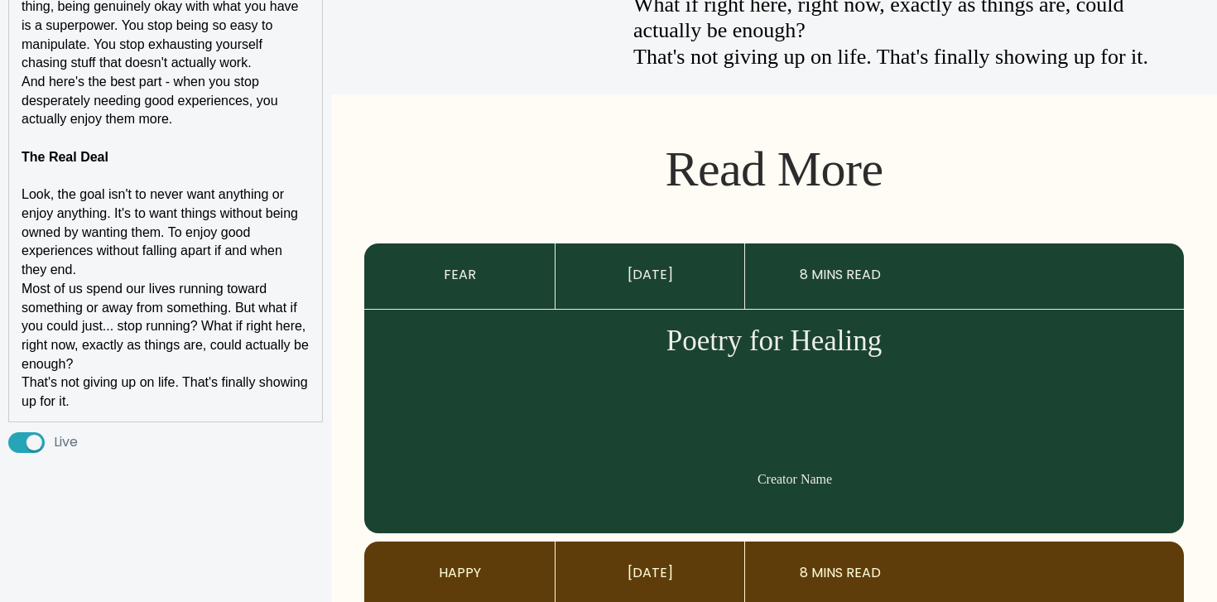
click at [206, 281] on span "Most of us spend our lives running toward something or away from something. But…" at bounding box center [167, 325] width 291 height 89
click at [206, 267] on p "Look, the goal isn't to never want anything or enjoy anything. It's to want thi…" at bounding box center [166, 232] width 288 height 94
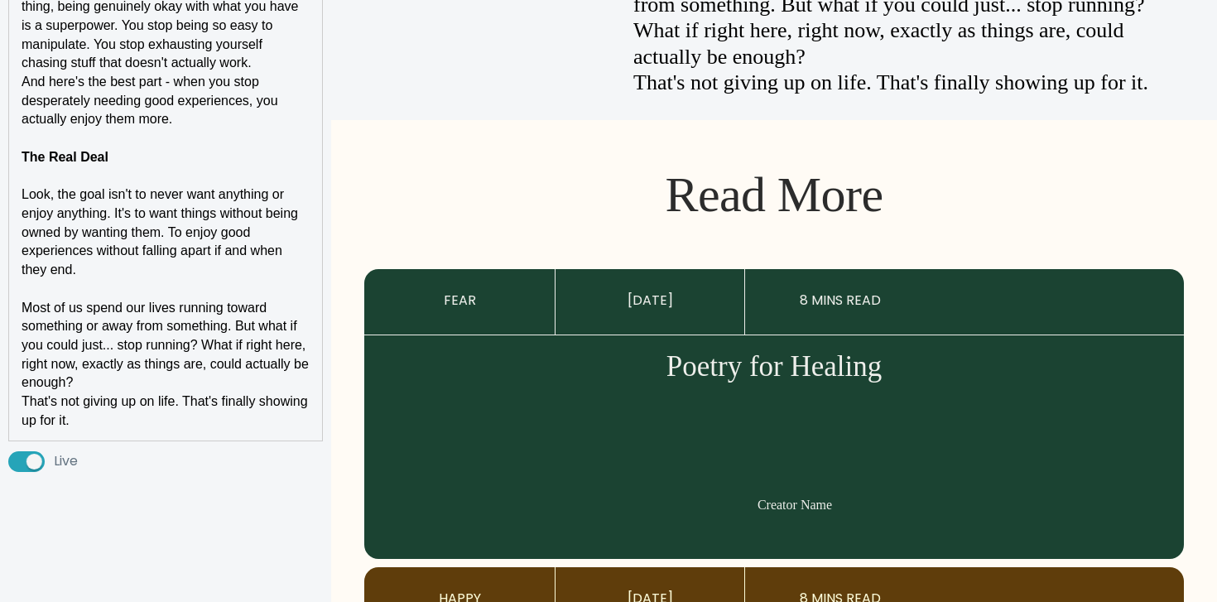
click at [190, 384] on p "Most of us spend our lives running toward something or away from something. But…" at bounding box center [166, 346] width 288 height 94
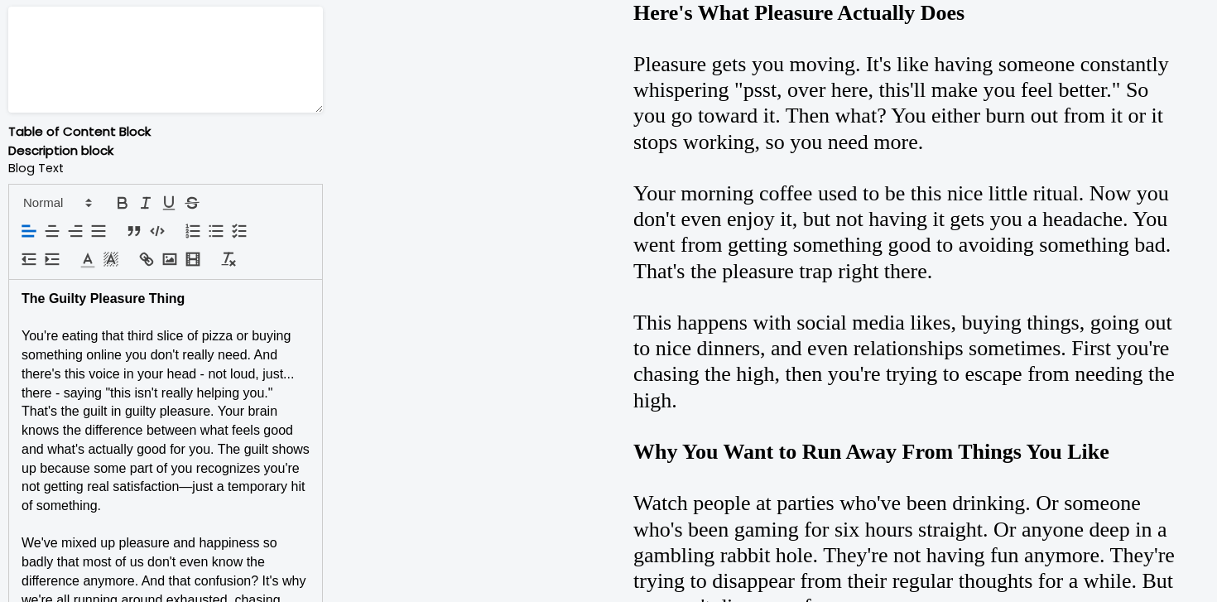
scroll to position [926, 0]
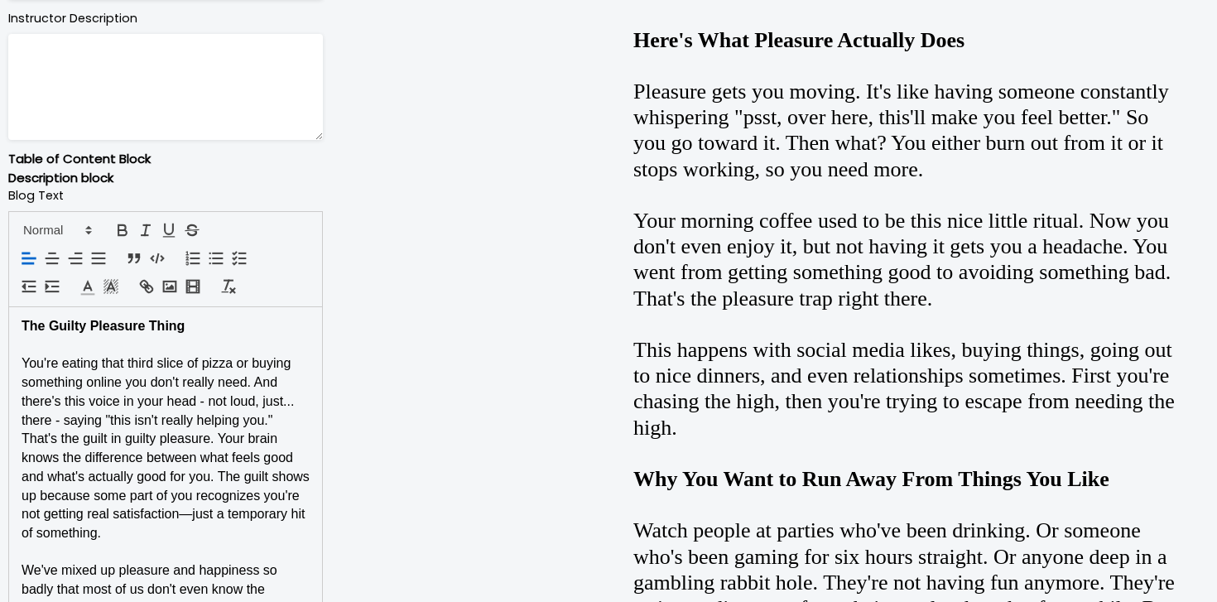
click at [146, 322] on strong "The Guilty Pleasure Thing" at bounding box center [103, 326] width 163 height 14
click at [74, 236] on span at bounding box center [56, 230] width 81 height 20
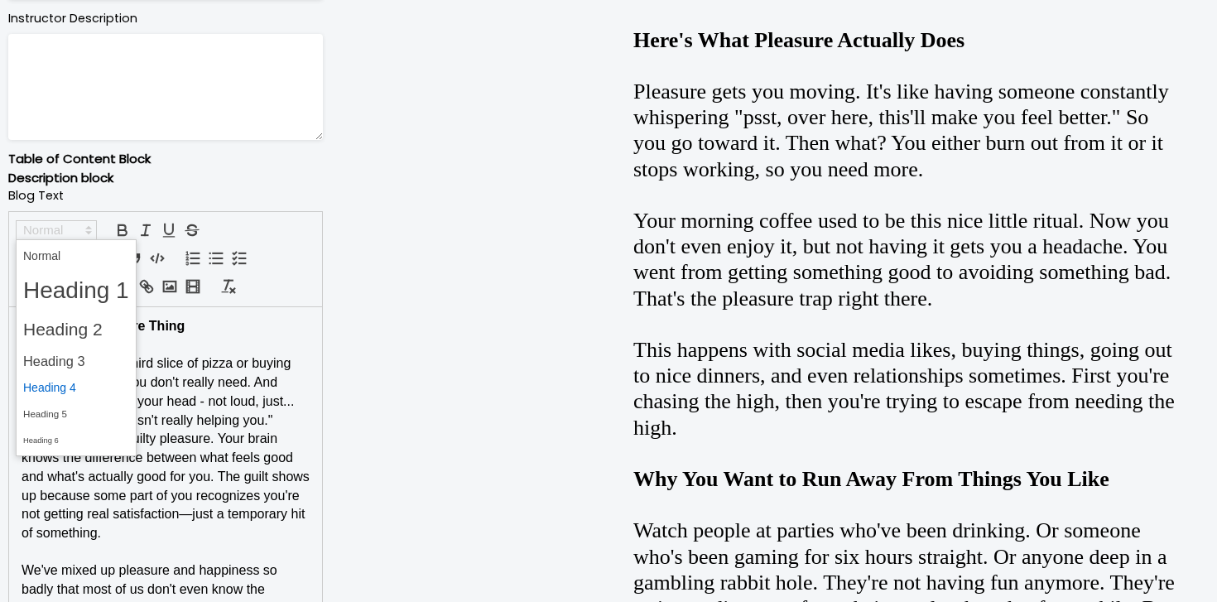
click at [74, 387] on span at bounding box center [76, 388] width 106 height 26
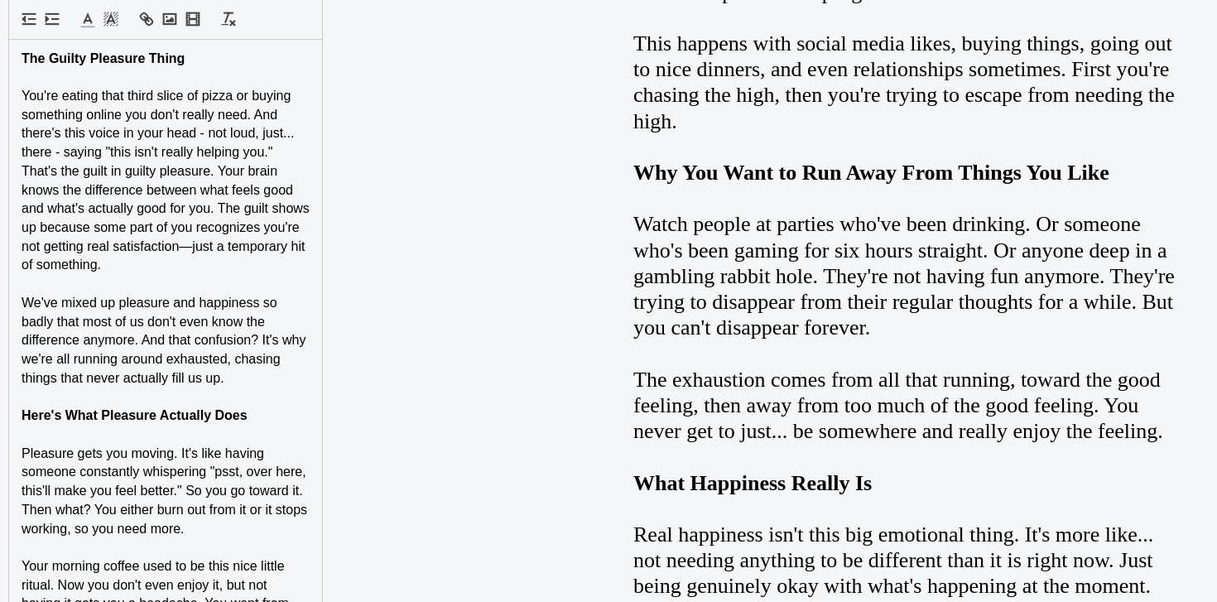
scroll to position [1307, 0]
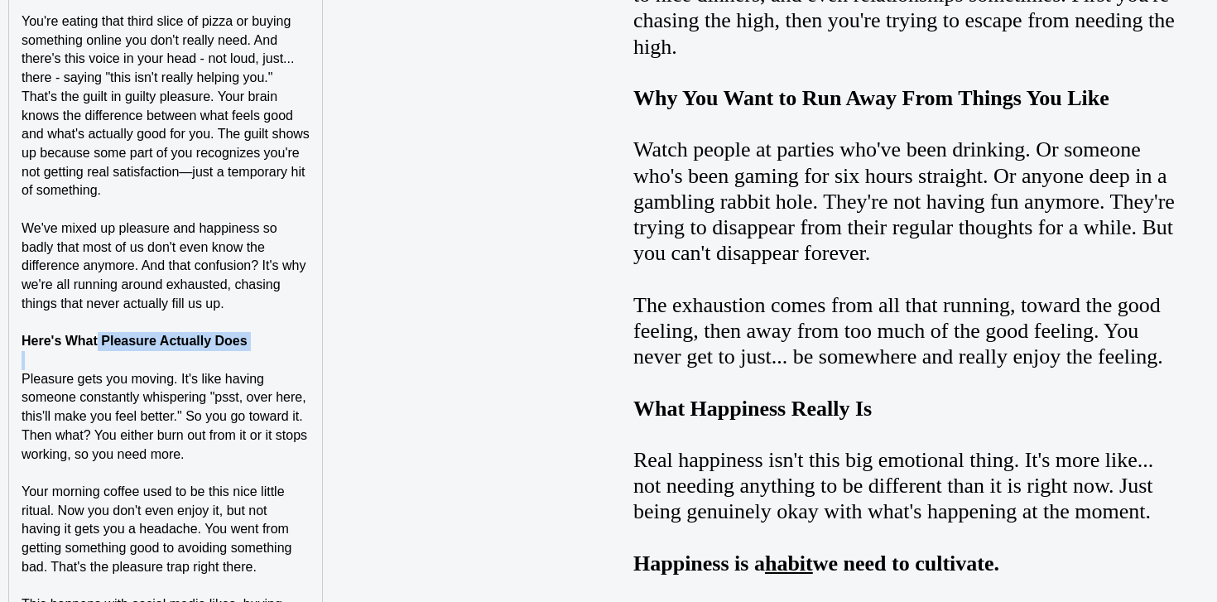
click at [97, 350] on p "Here's What Pleasure Actually Does" at bounding box center [166, 341] width 288 height 19
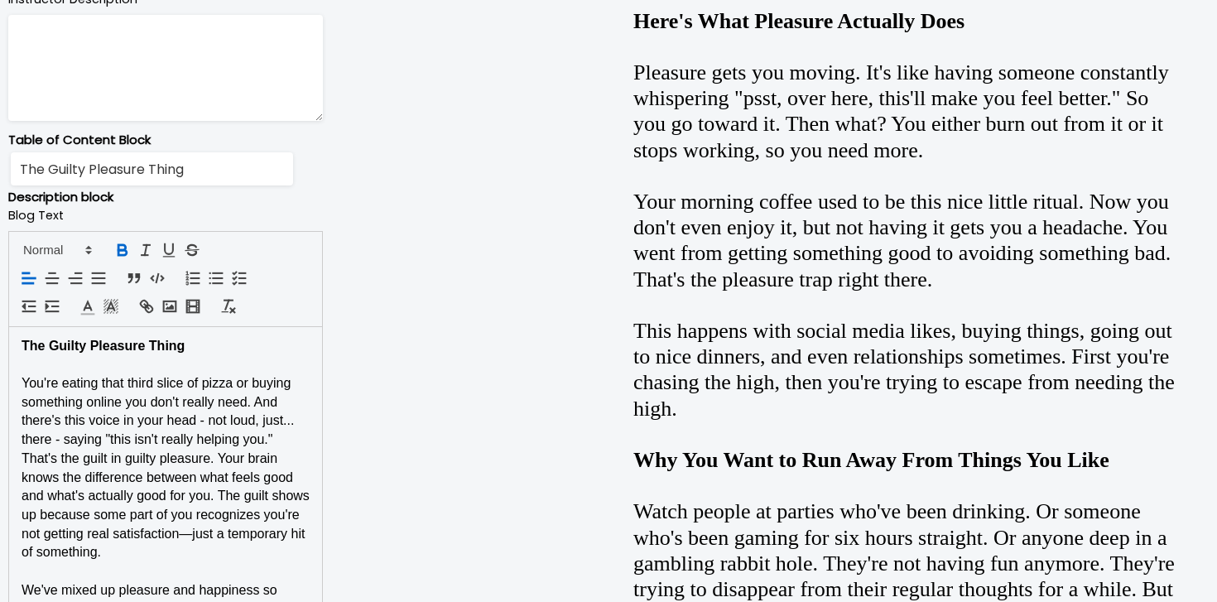
scroll to position [877, 0]
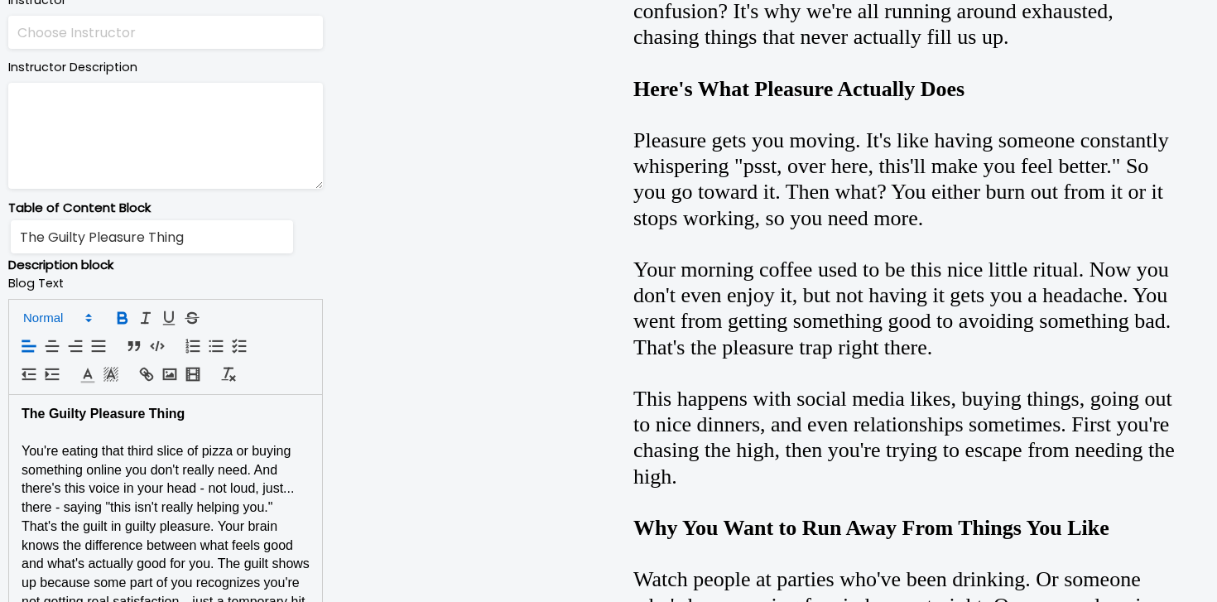
click at [83, 314] on icon at bounding box center [88, 317] width 15 height 15
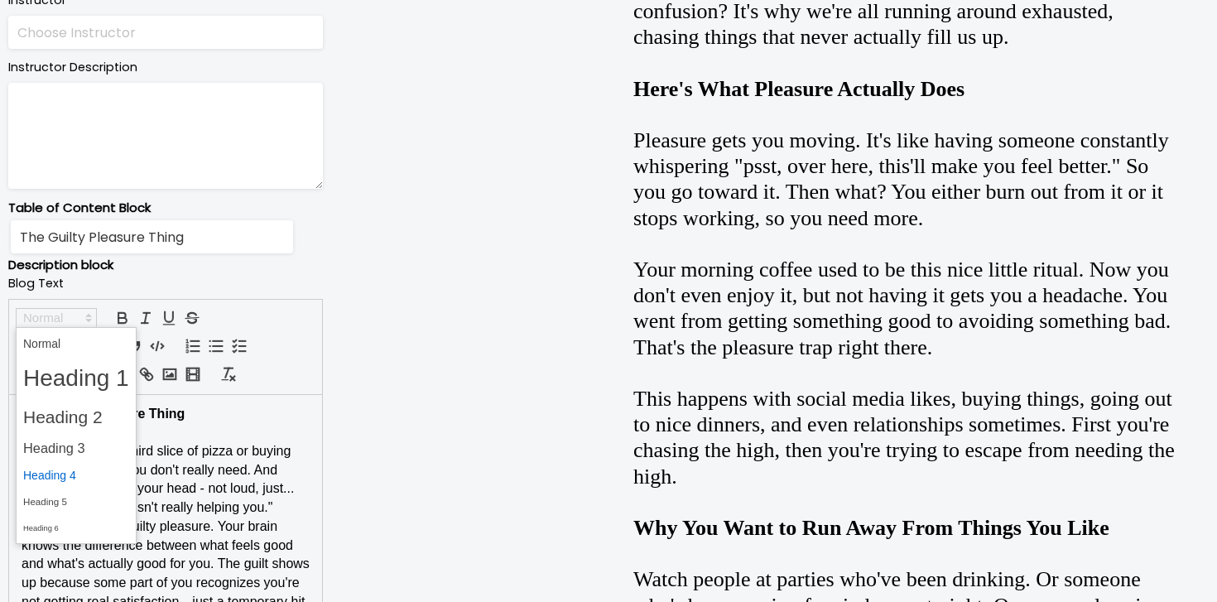
click at [70, 476] on span at bounding box center [76, 476] width 106 height 26
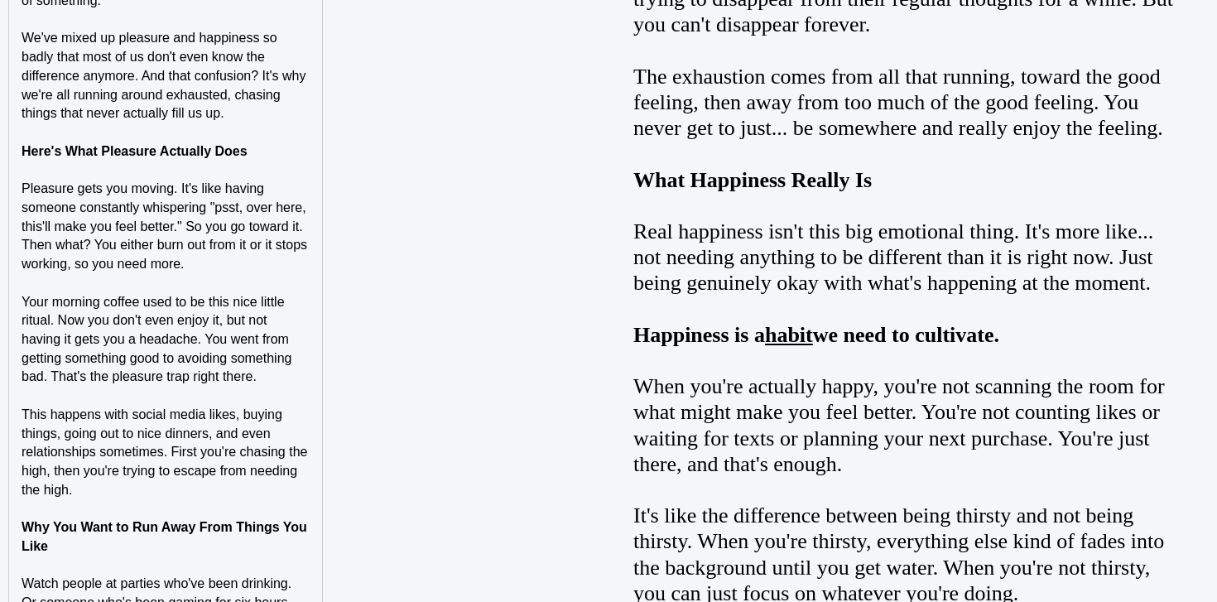
scroll to position [1581, 0]
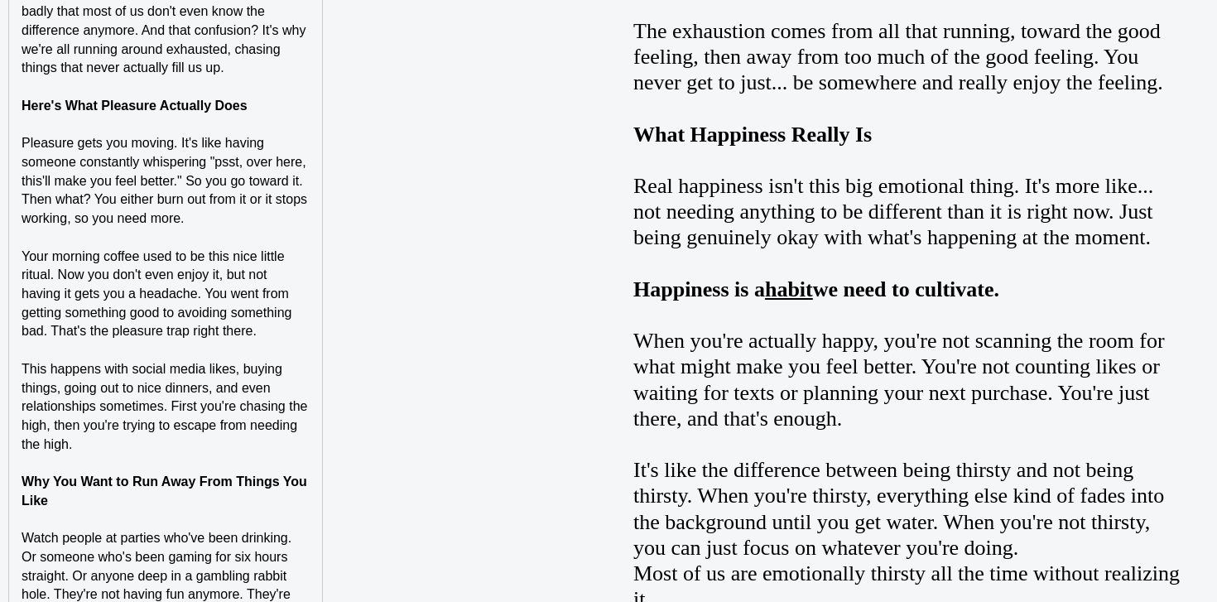
click at [102, 310] on span "Your morning coffee used to be this nice little ritual. Now you don't even enjo…" at bounding box center [159, 293] width 274 height 89
click at [98, 471] on p at bounding box center [166, 463] width 288 height 19
click at [98, 483] on strong "Why You Want to Run Away From Things You Like" at bounding box center [166, 490] width 289 height 33
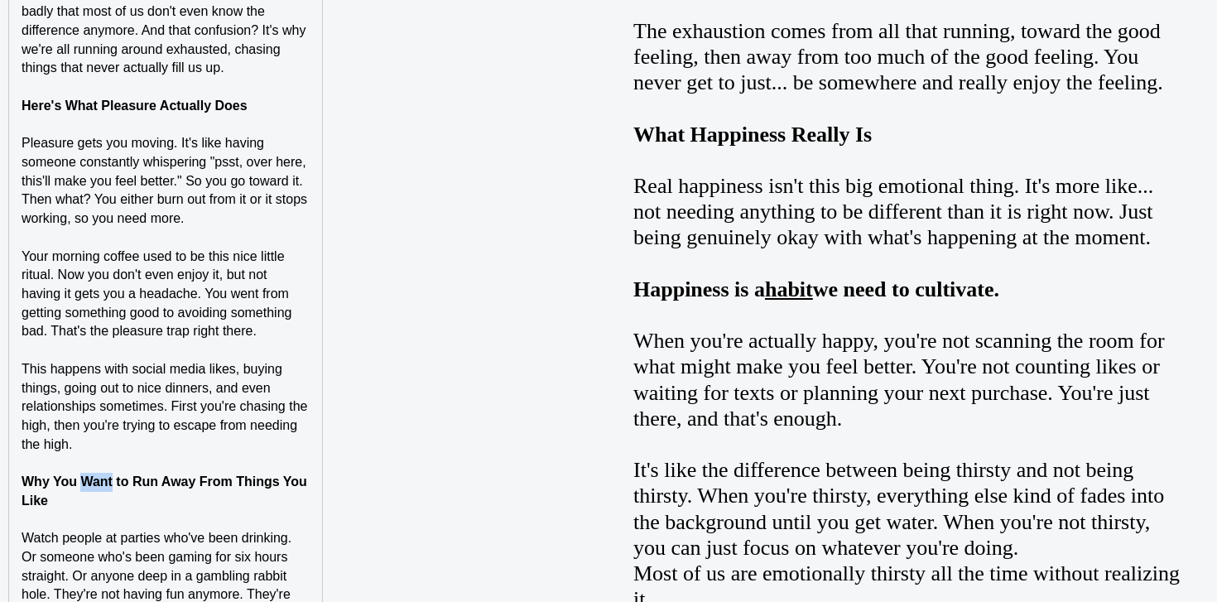
click at [98, 483] on strong "Why You Want to Run Away From Things You Like" at bounding box center [166, 490] width 289 height 33
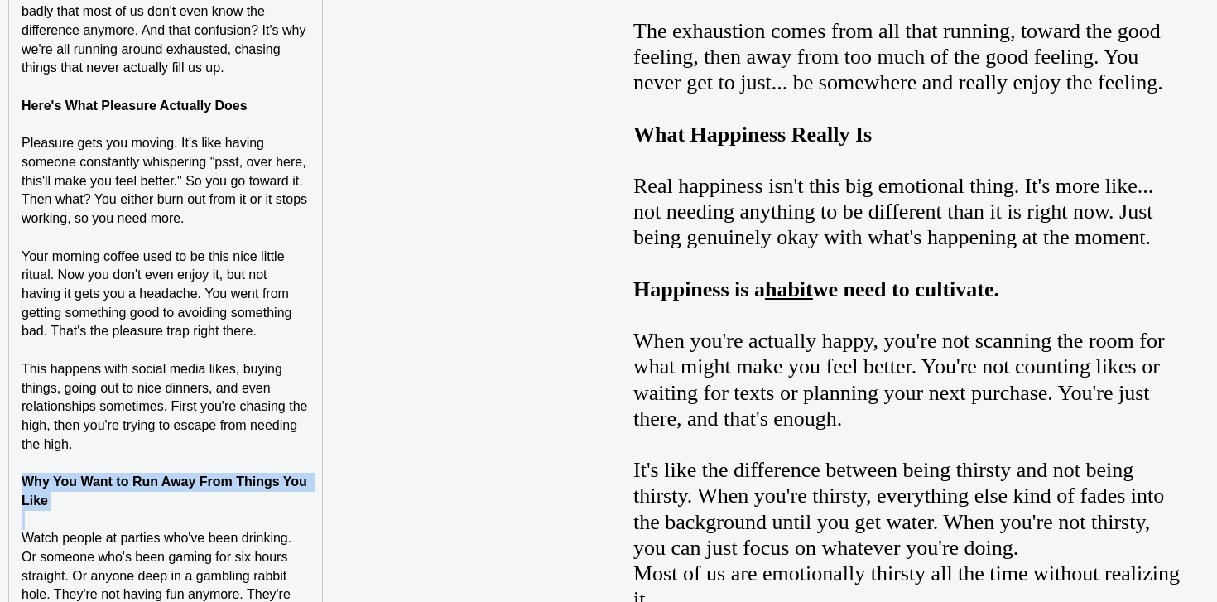
click at [98, 483] on strong "Why You Want to Run Away From Things You Like" at bounding box center [166, 490] width 289 height 33
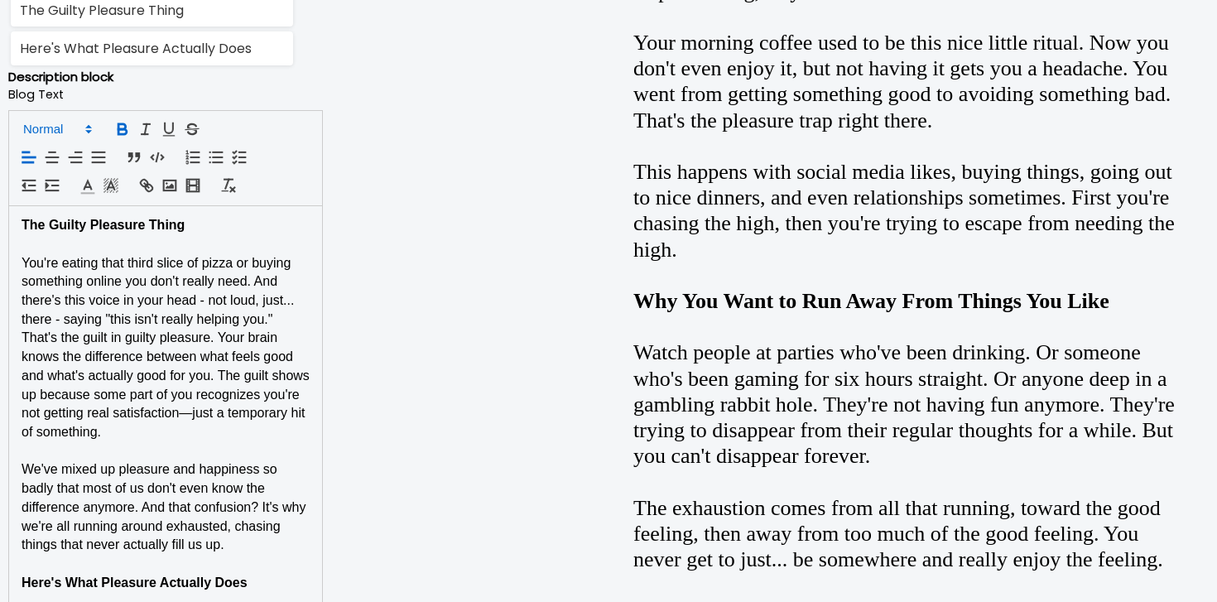
scroll to position [1100, 0]
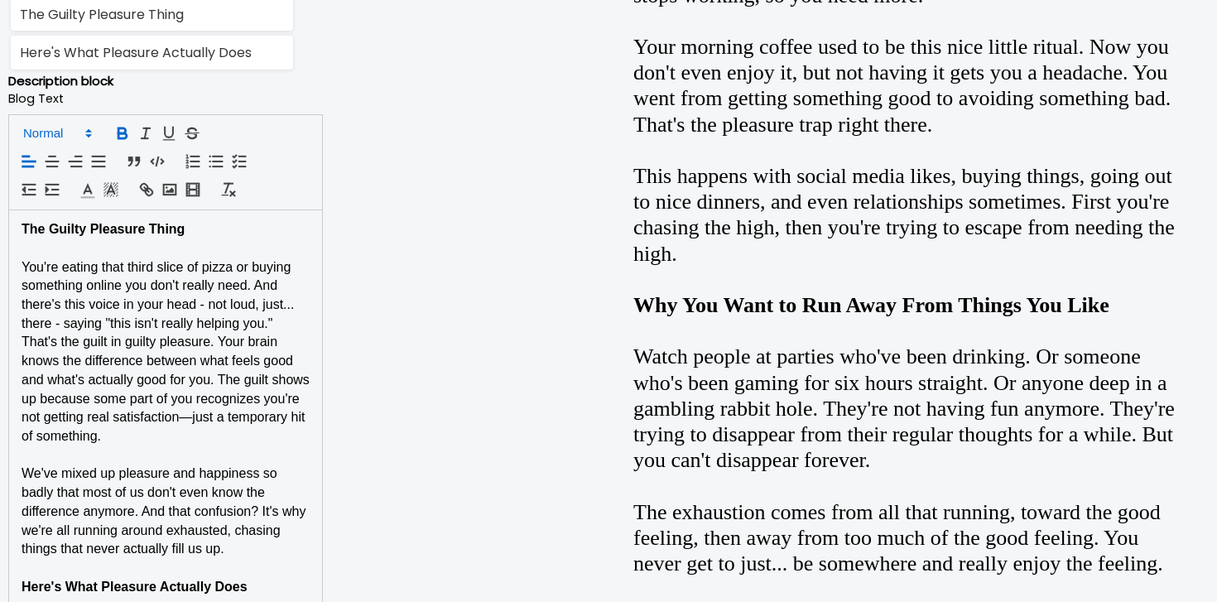
click at [69, 131] on span at bounding box center [56, 133] width 81 height 20
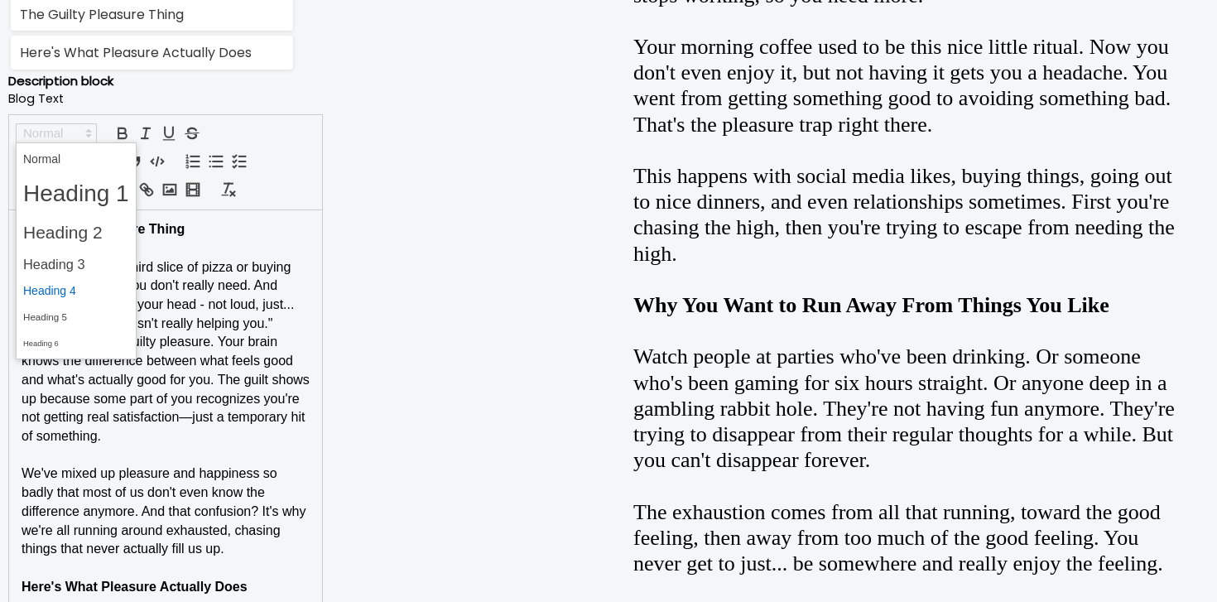
click at [62, 286] on span at bounding box center [76, 291] width 106 height 26
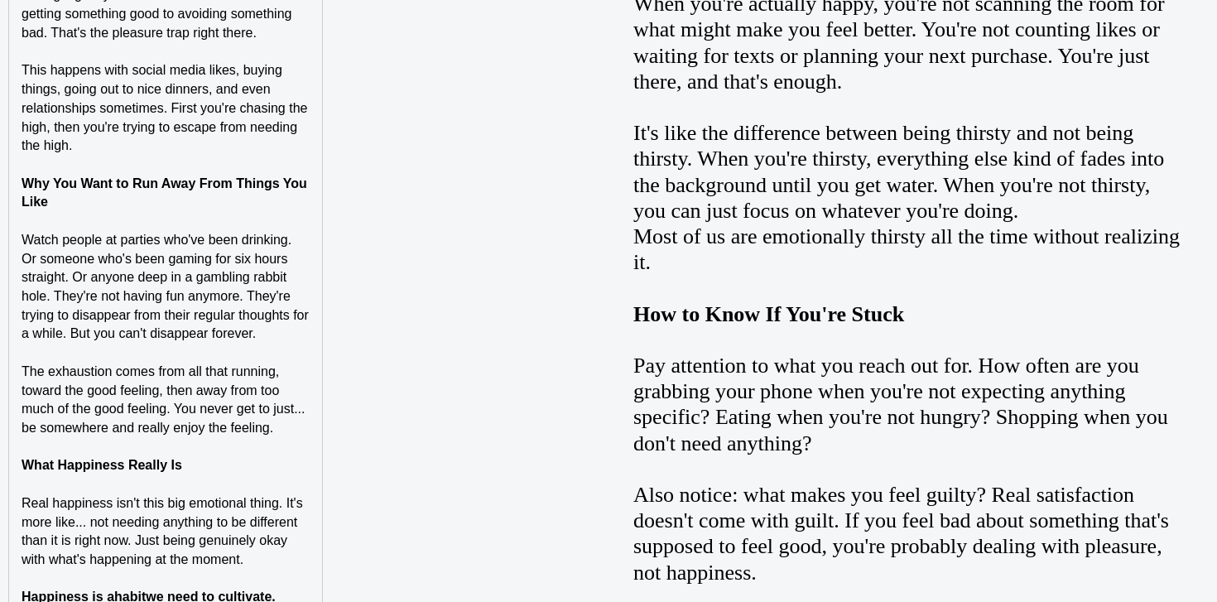
scroll to position [1996, 0]
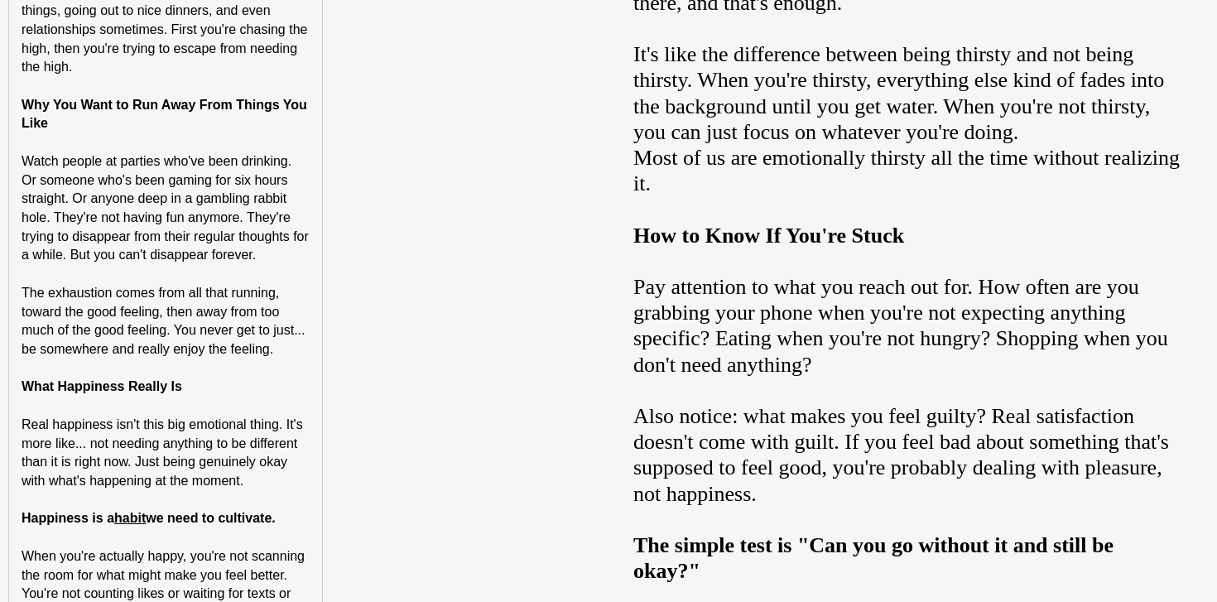
click at [78, 374] on p at bounding box center [166, 368] width 288 height 19
click at [78, 384] on strong "What Happiness Really Is" at bounding box center [102, 386] width 161 height 14
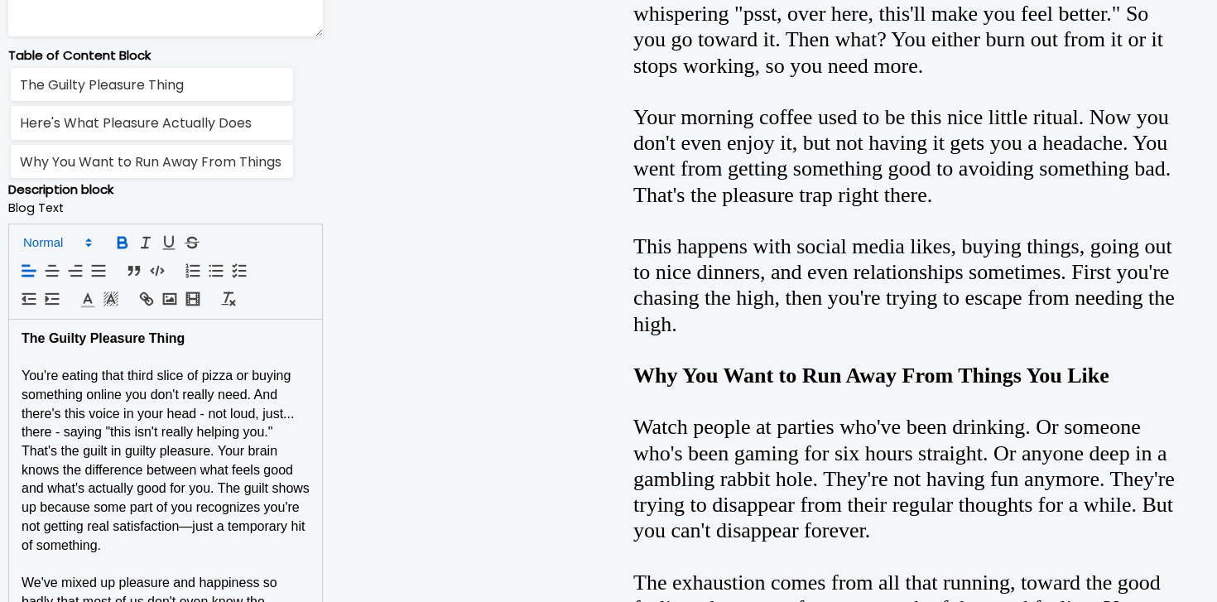
scroll to position [1020, 0]
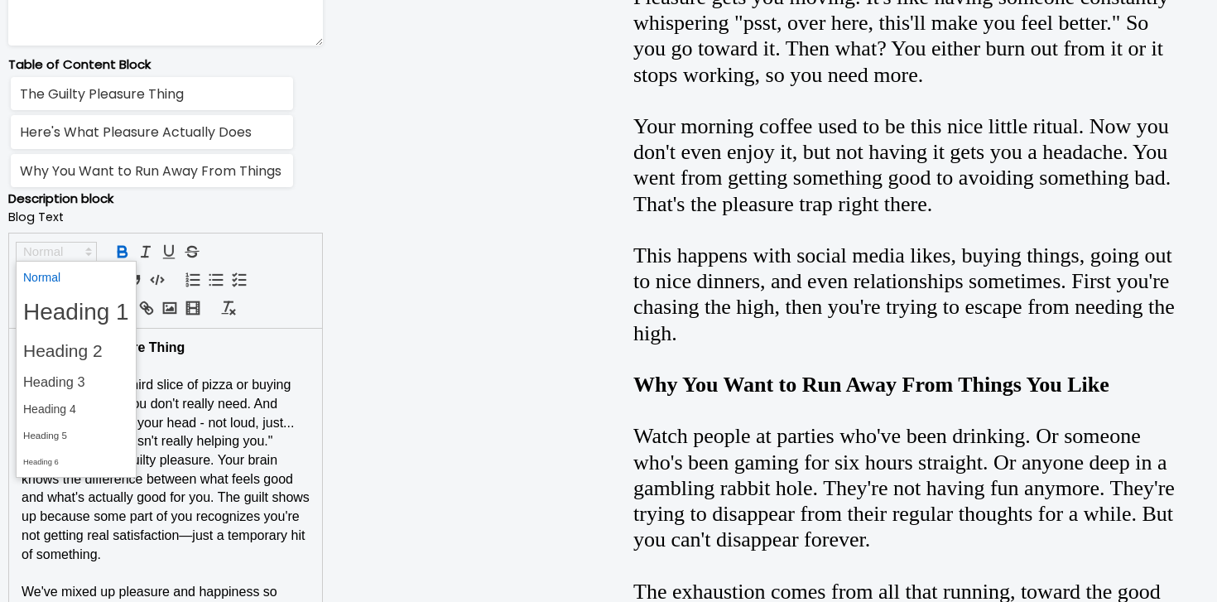
click at [51, 242] on span at bounding box center [56, 252] width 81 height 20
click at [60, 410] on span at bounding box center [76, 409] width 106 height 26
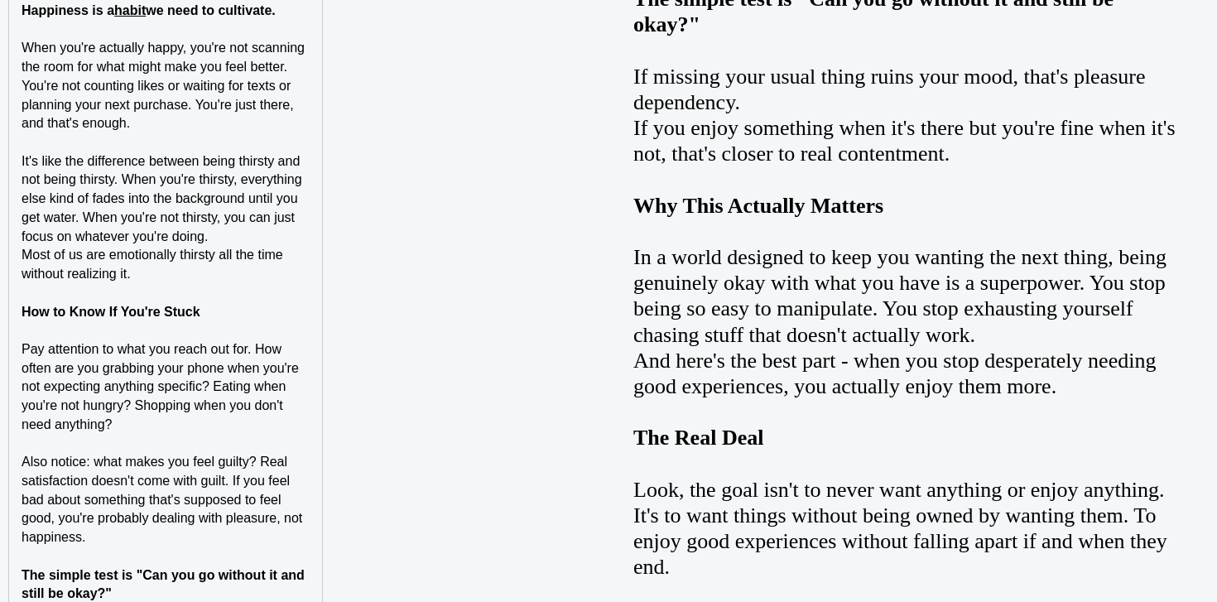
scroll to position [2567, 0]
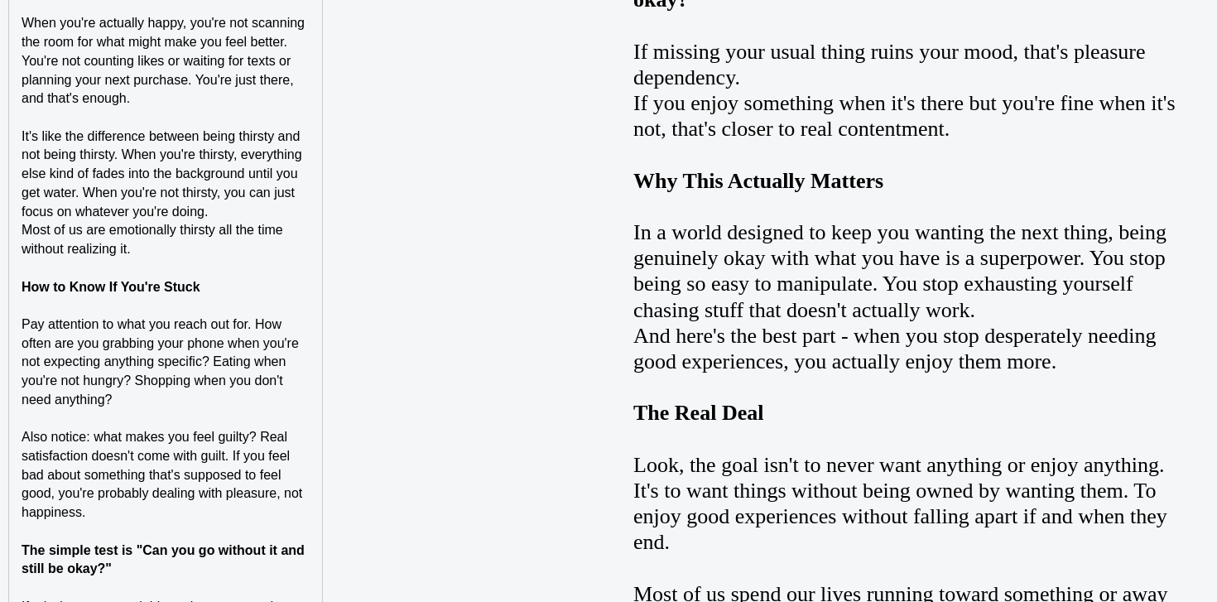
click at [103, 286] on strong "How to Know If You're Stuck" at bounding box center [111, 287] width 179 height 14
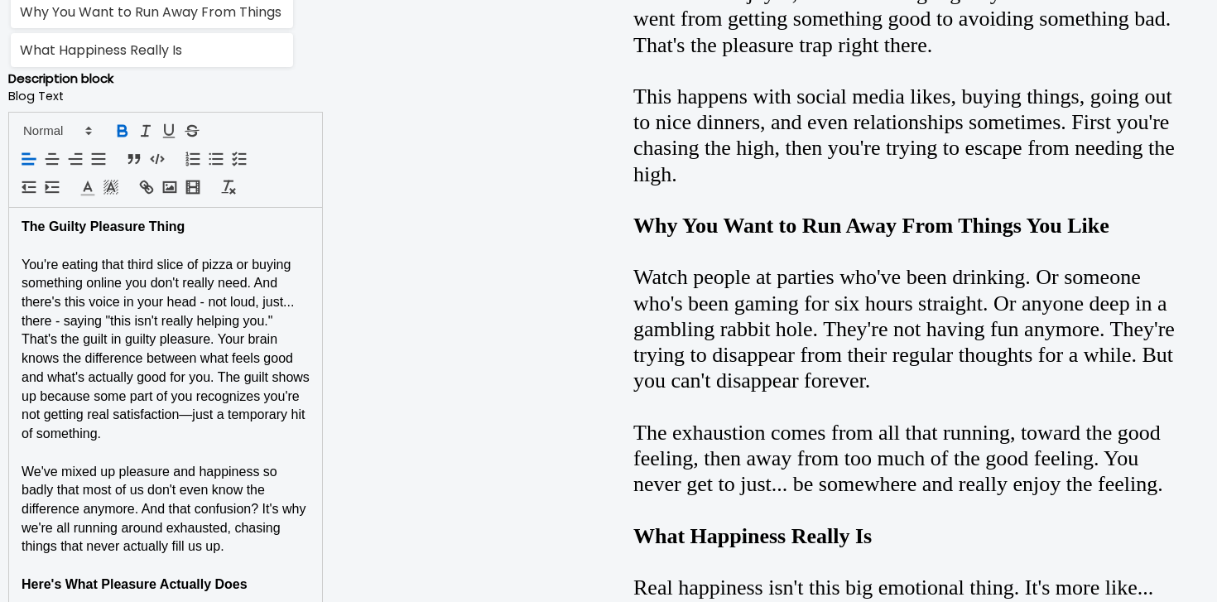
scroll to position [1134, 0]
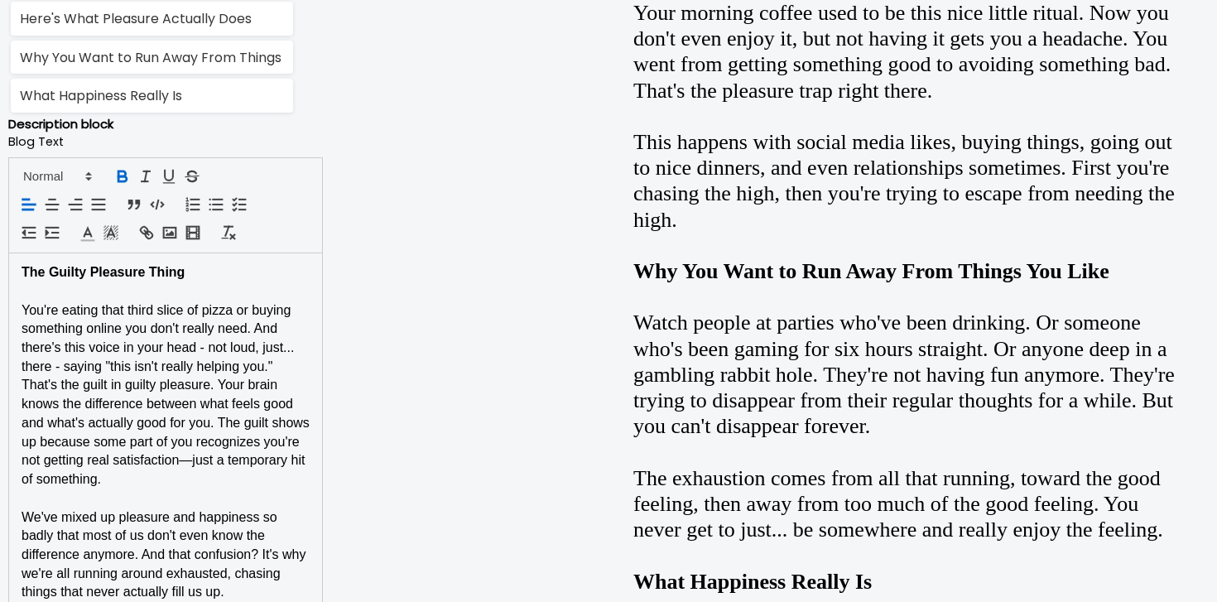
click at [65, 161] on div at bounding box center [165, 205] width 315 height 96
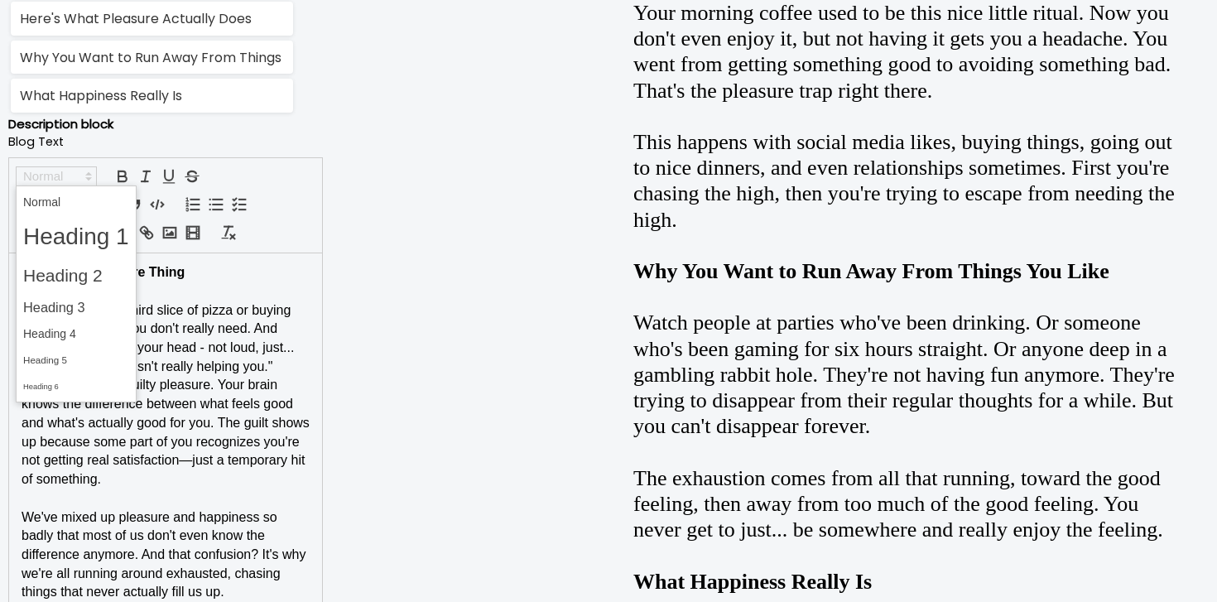
click at [65, 168] on span at bounding box center [56, 176] width 81 height 20
click at [55, 343] on span at bounding box center [76, 334] width 106 height 26
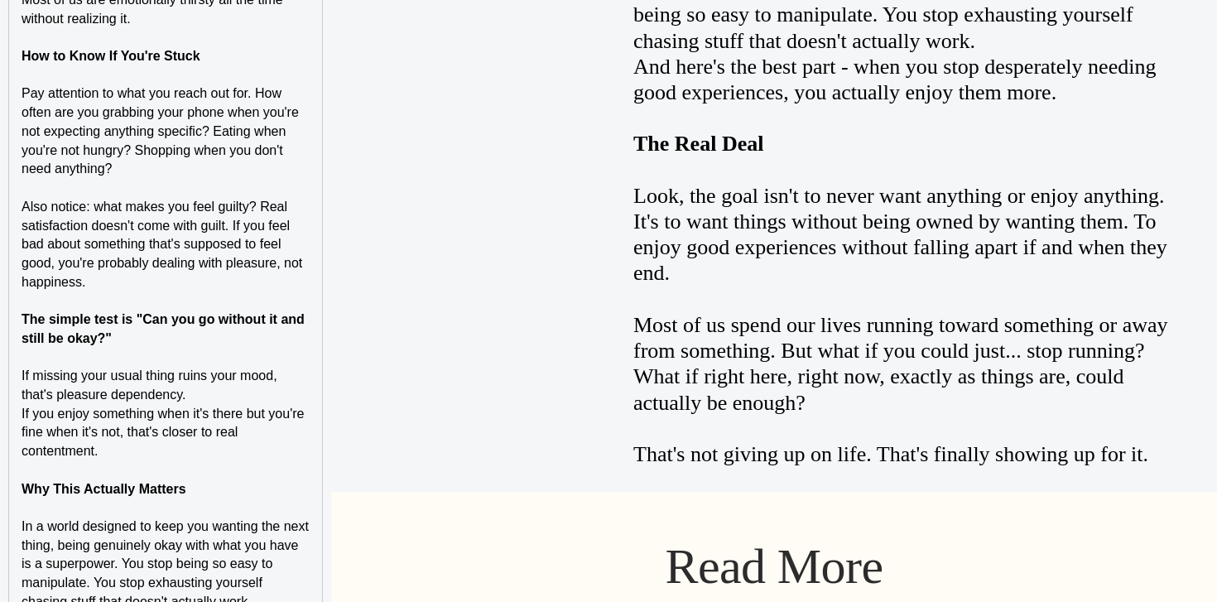
scroll to position [2903, 0]
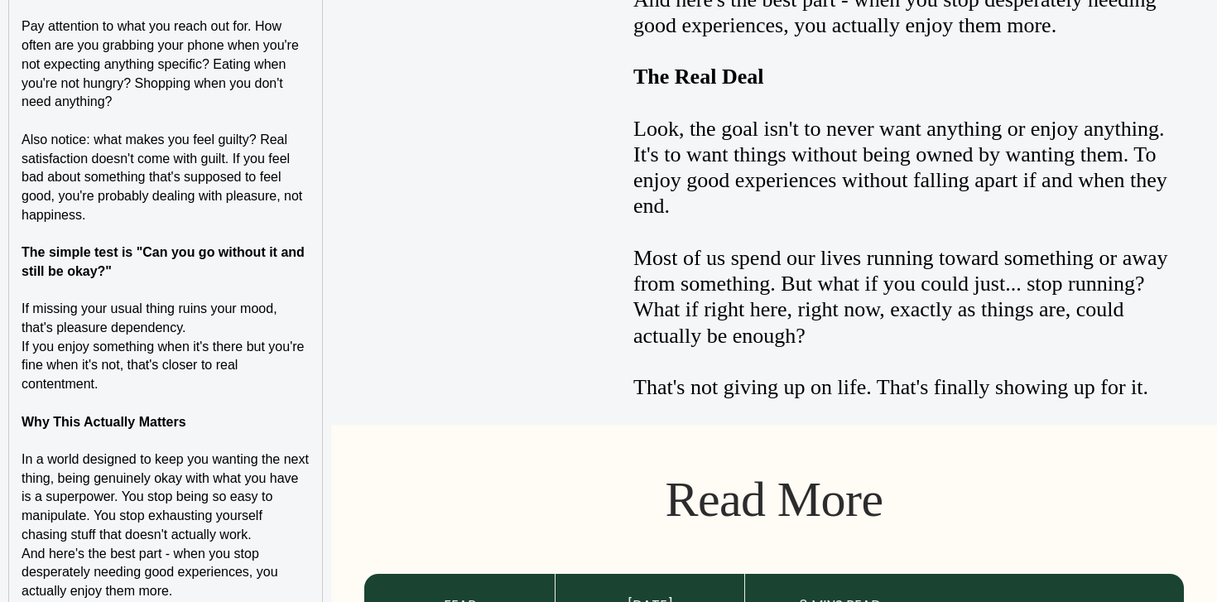
click at [80, 415] on strong "Why This Actually Matters" at bounding box center [104, 422] width 165 height 14
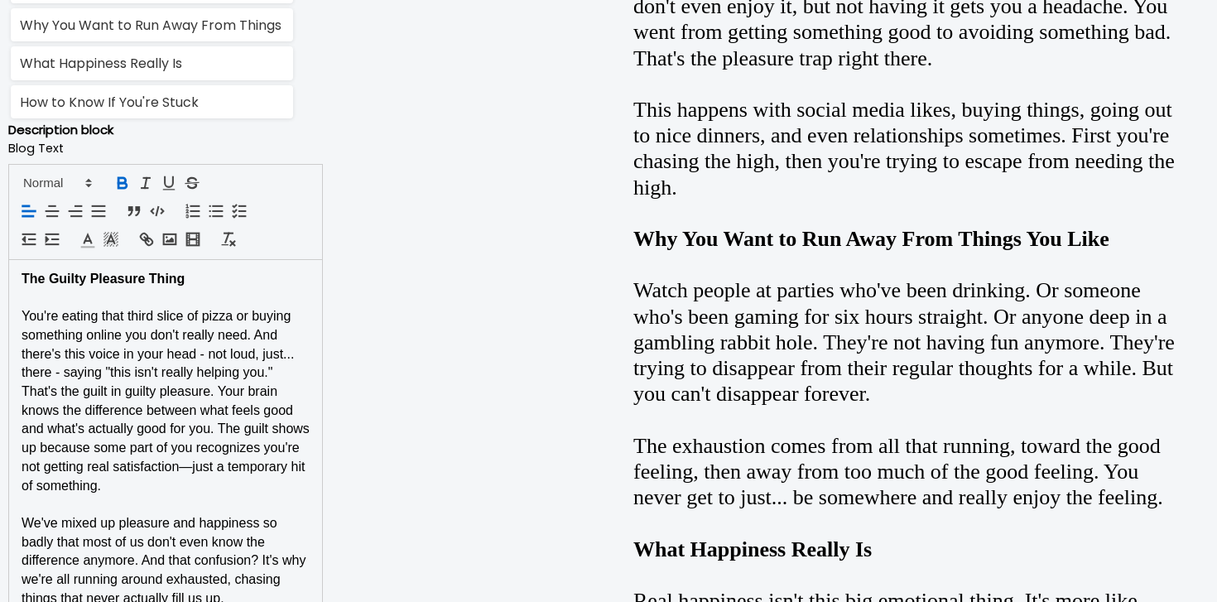
scroll to position [1120, 0]
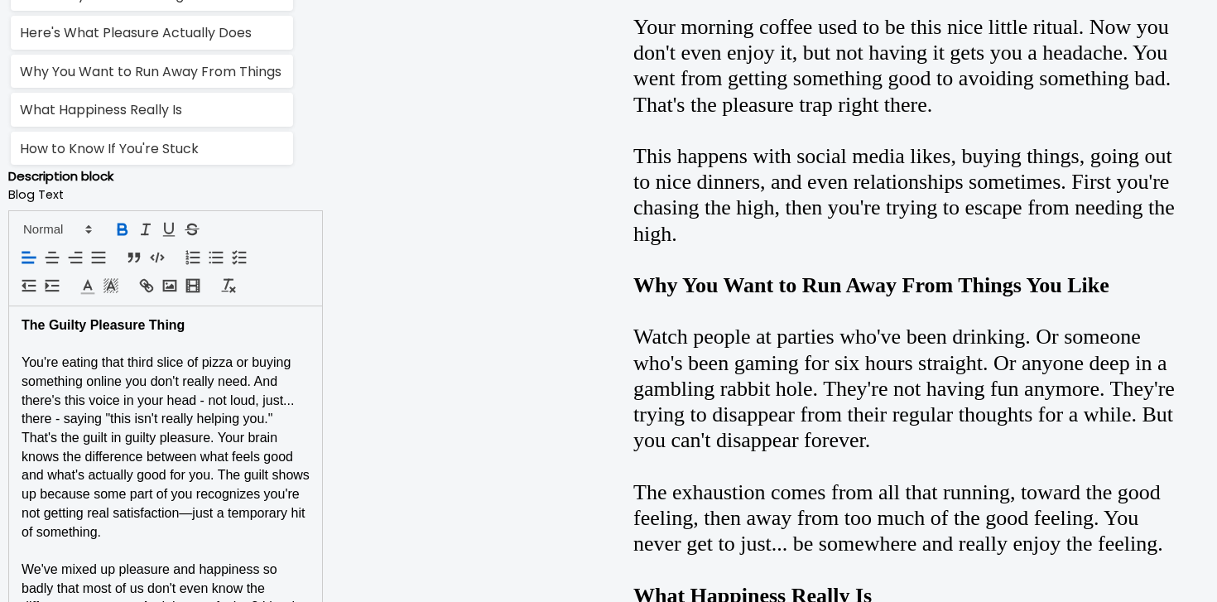
click at [63, 239] on div at bounding box center [165, 258] width 315 height 96
click at [62, 233] on span at bounding box center [56, 229] width 81 height 20
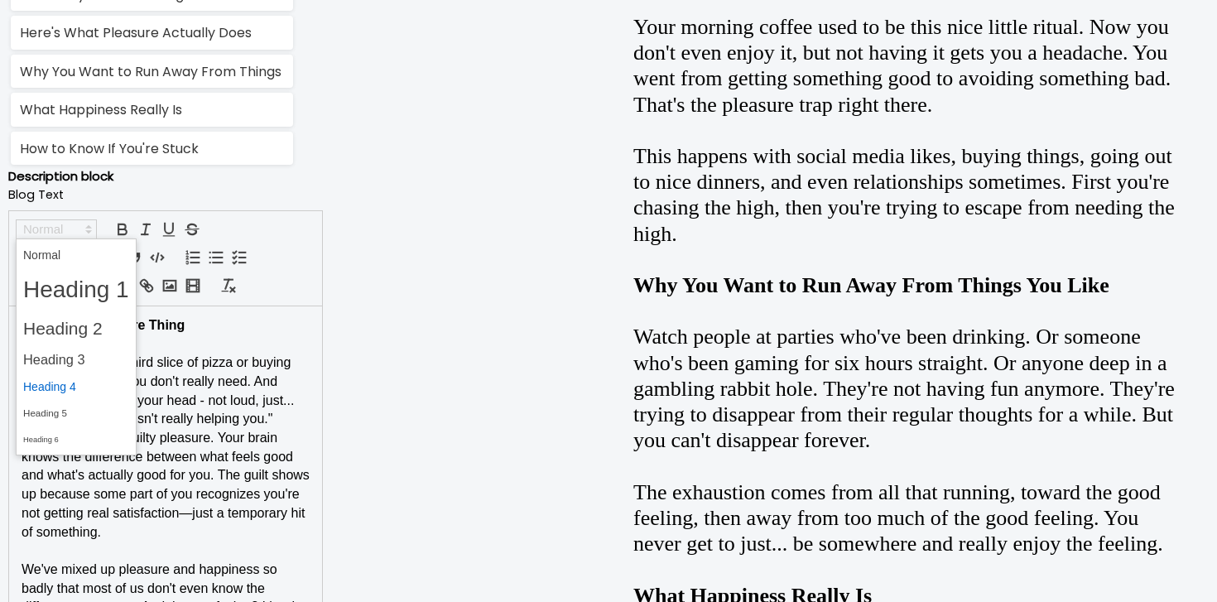
click at [62, 386] on span at bounding box center [76, 387] width 106 height 26
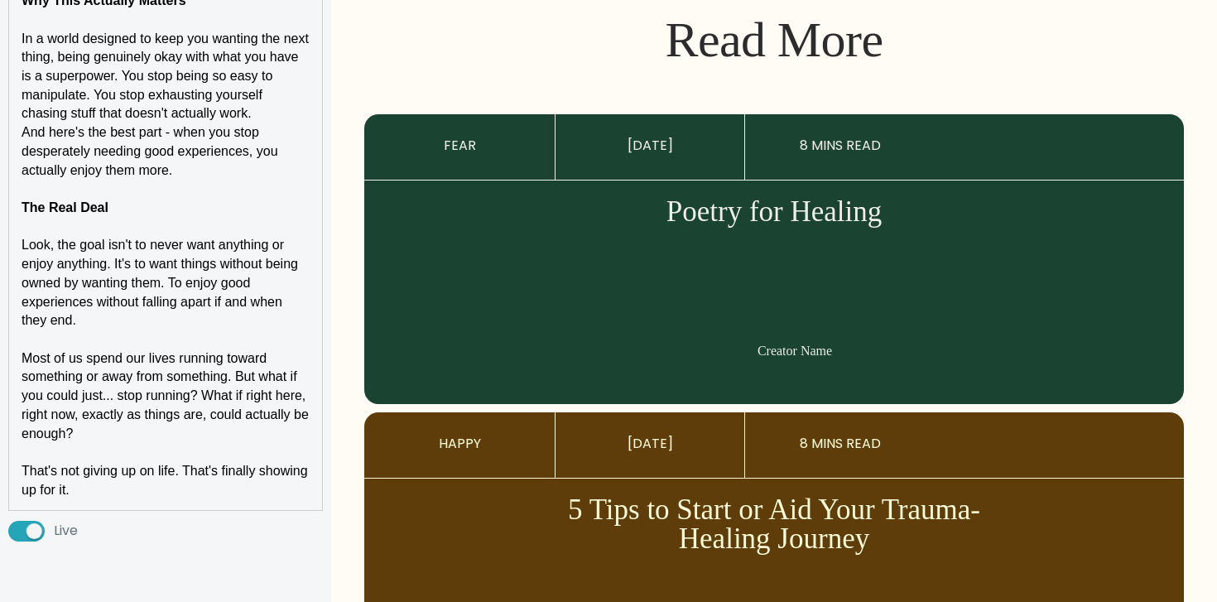
scroll to position [3365, 0]
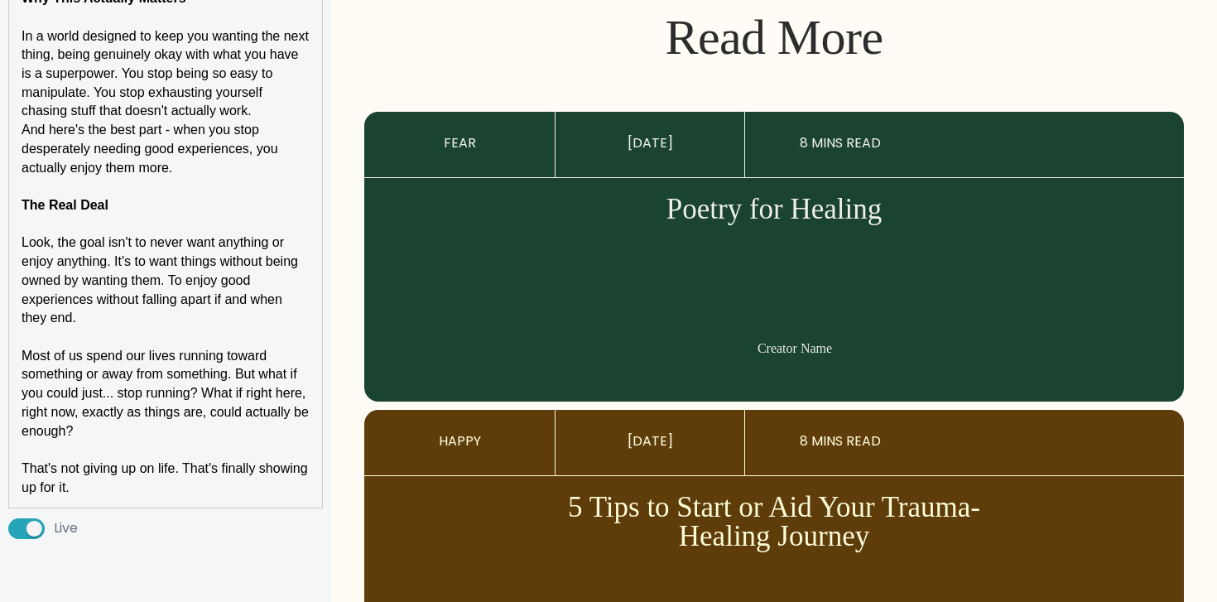
click at [92, 203] on strong "The Real Deal" at bounding box center [65, 205] width 87 height 14
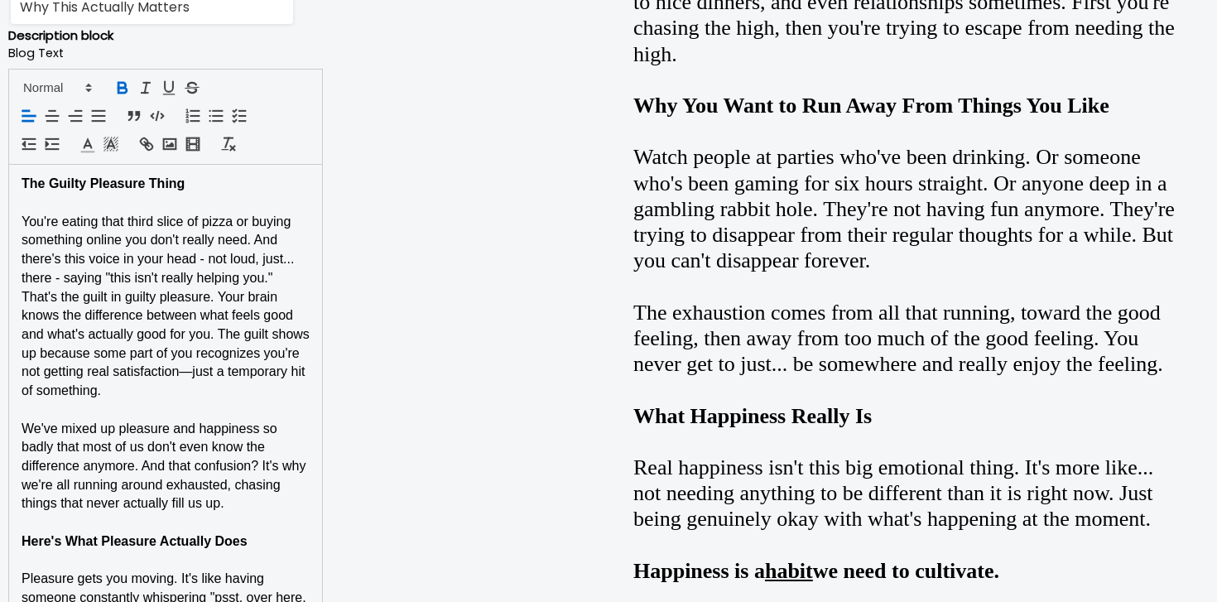
scroll to position [1308, 0]
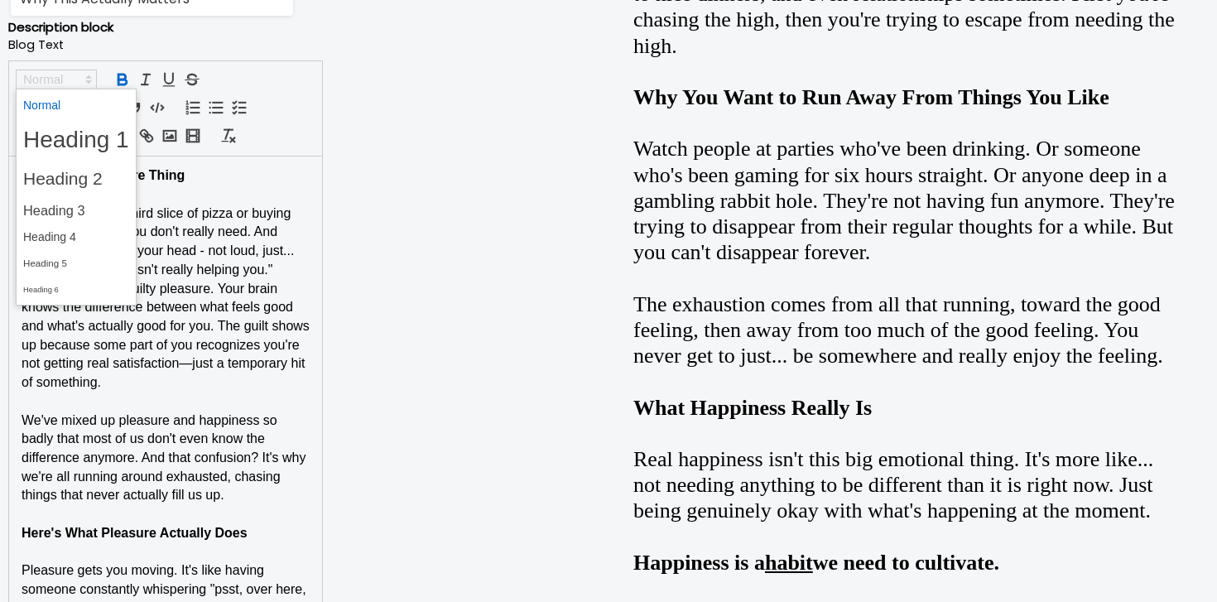
click at [87, 85] on icon at bounding box center [88, 79] width 15 height 15
click at [73, 240] on span at bounding box center [76, 237] width 106 height 26
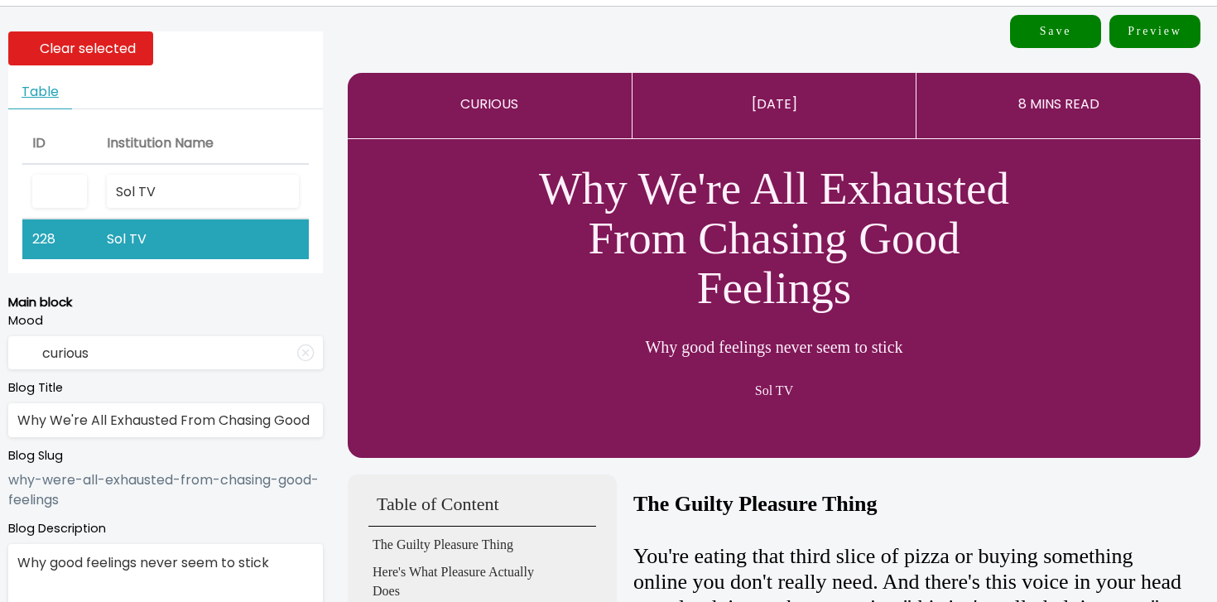
scroll to position [0, 0]
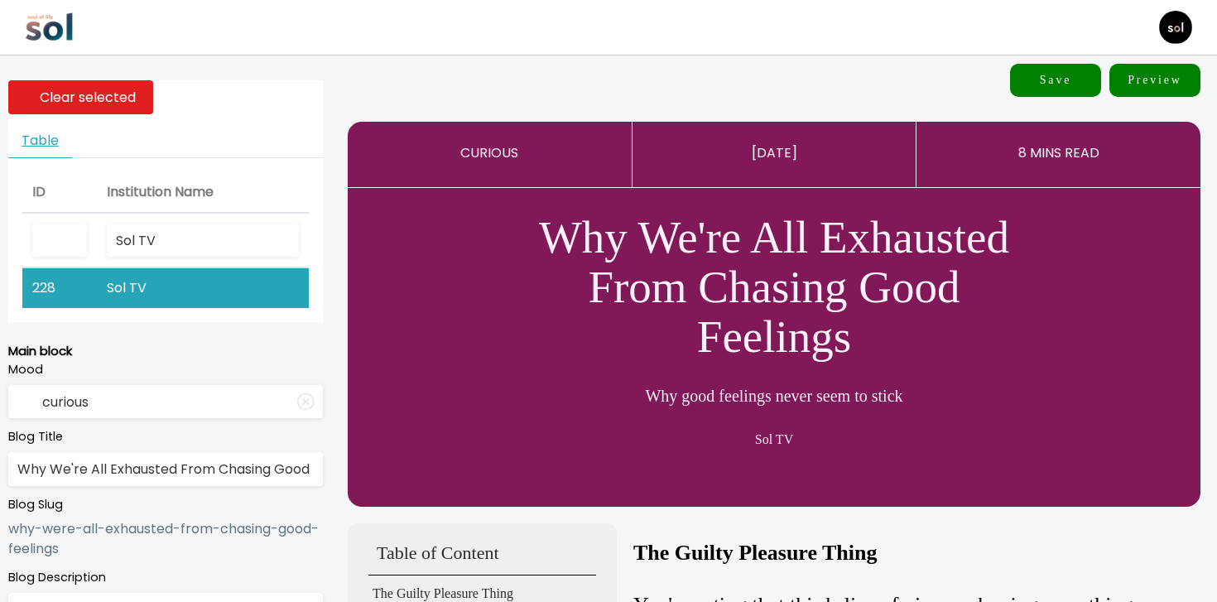
click at [1059, 82] on button "Save" at bounding box center [1055, 80] width 91 height 33
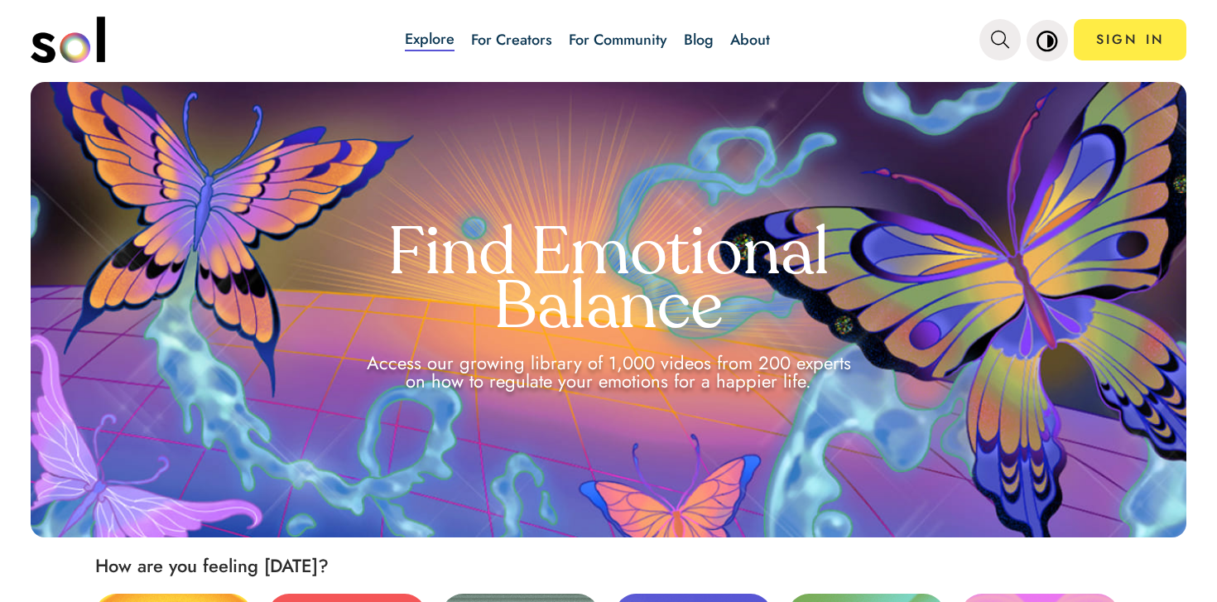
click at [699, 52] on link "Blog" at bounding box center [699, 39] width 30 height 35
click at [697, 29] on link "Blog" at bounding box center [699, 40] width 30 height 22
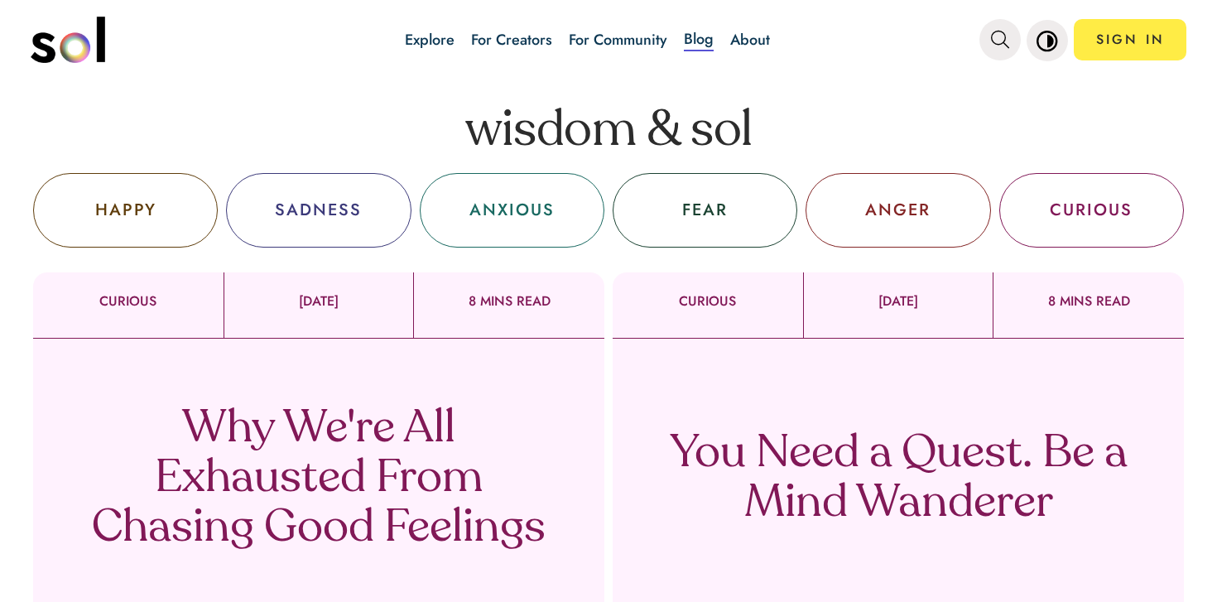
click at [454, 461] on p "Why We're All Exhausted From Chasing Good Feelings" at bounding box center [318, 479] width 488 height 149
